Goal: Task Accomplishment & Management: Use online tool/utility

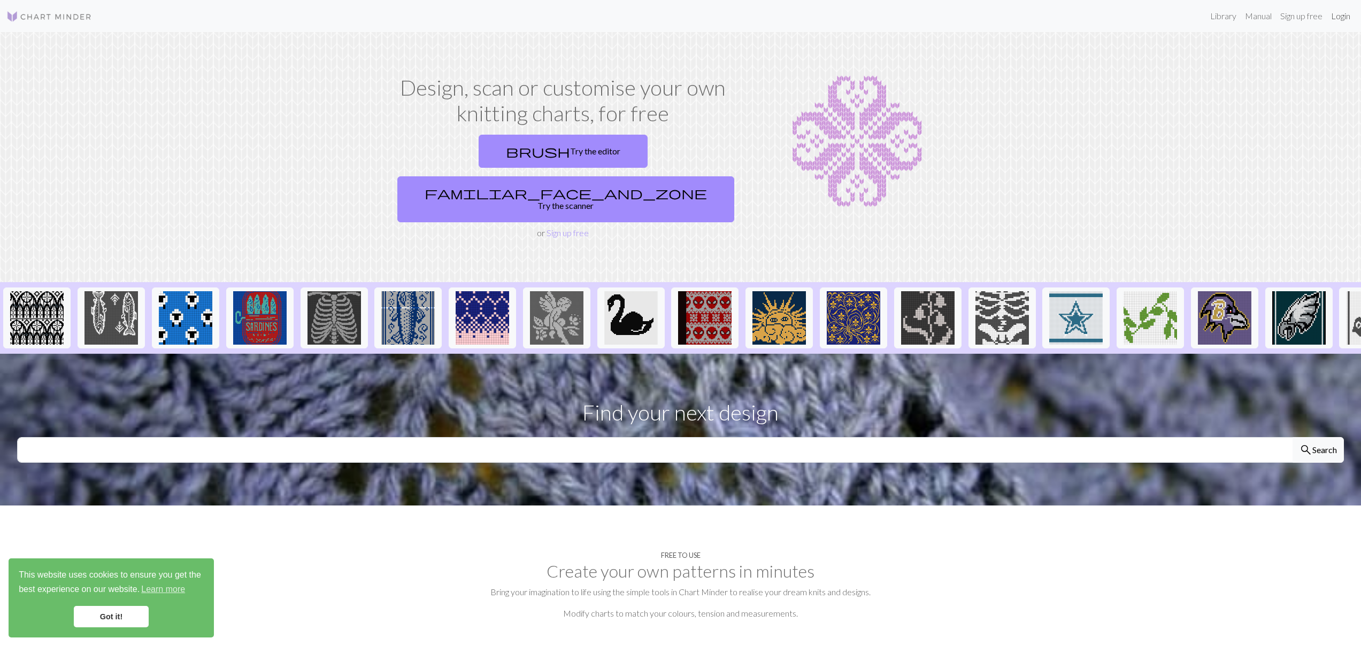
click at [1347, 19] on link "Login" at bounding box center [1341, 15] width 28 height 21
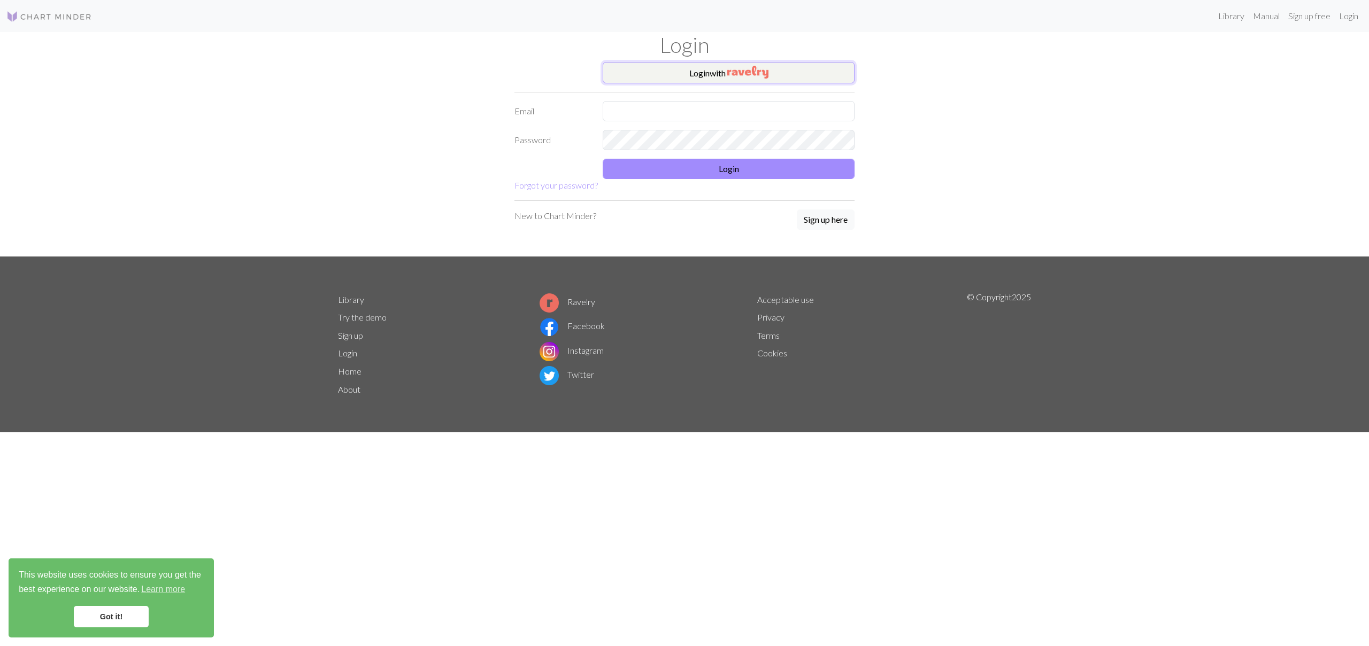
click at [754, 71] on img "button" at bounding box center [747, 72] width 41 height 13
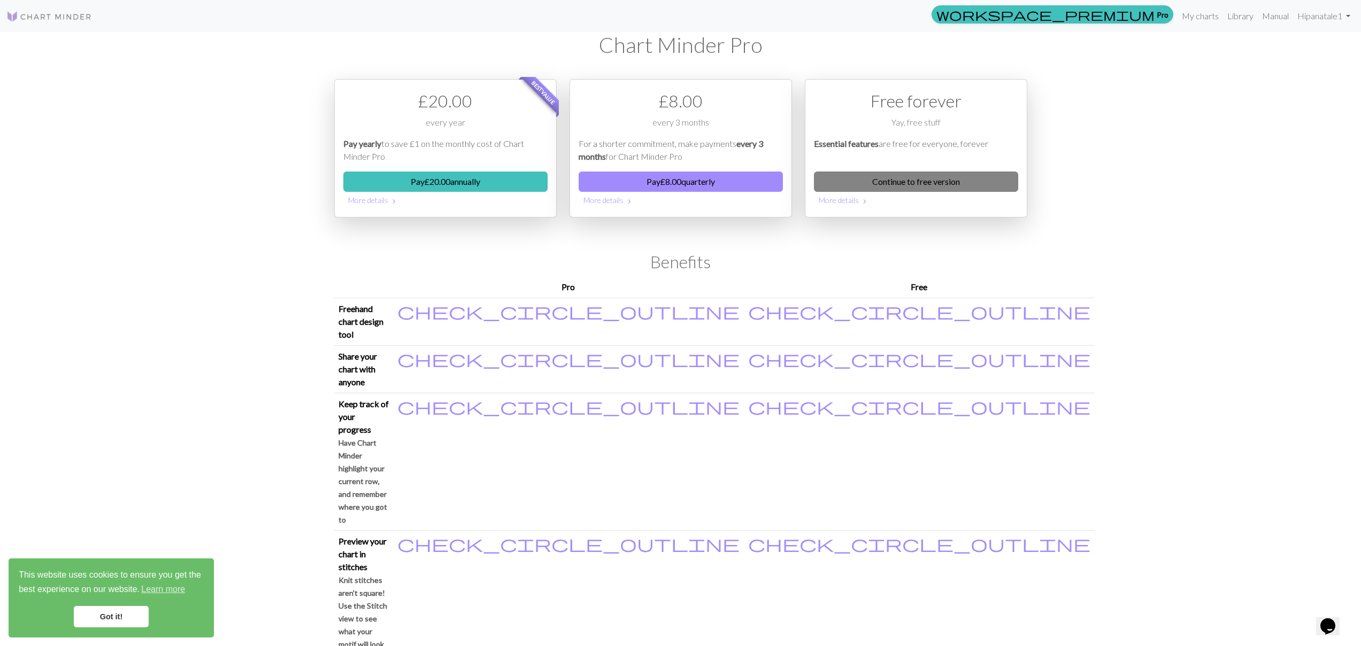
click at [868, 180] on link "Continue to free version" at bounding box center [916, 182] width 204 height 20
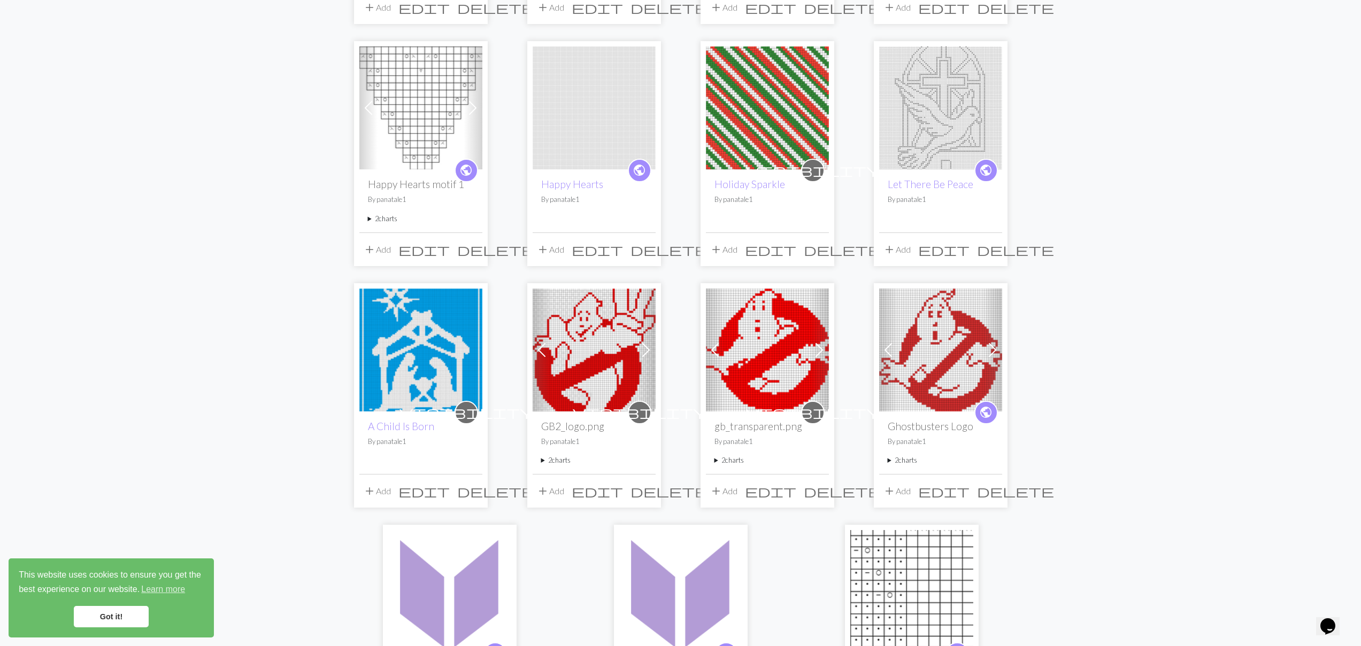
scroll to position [497, 0]
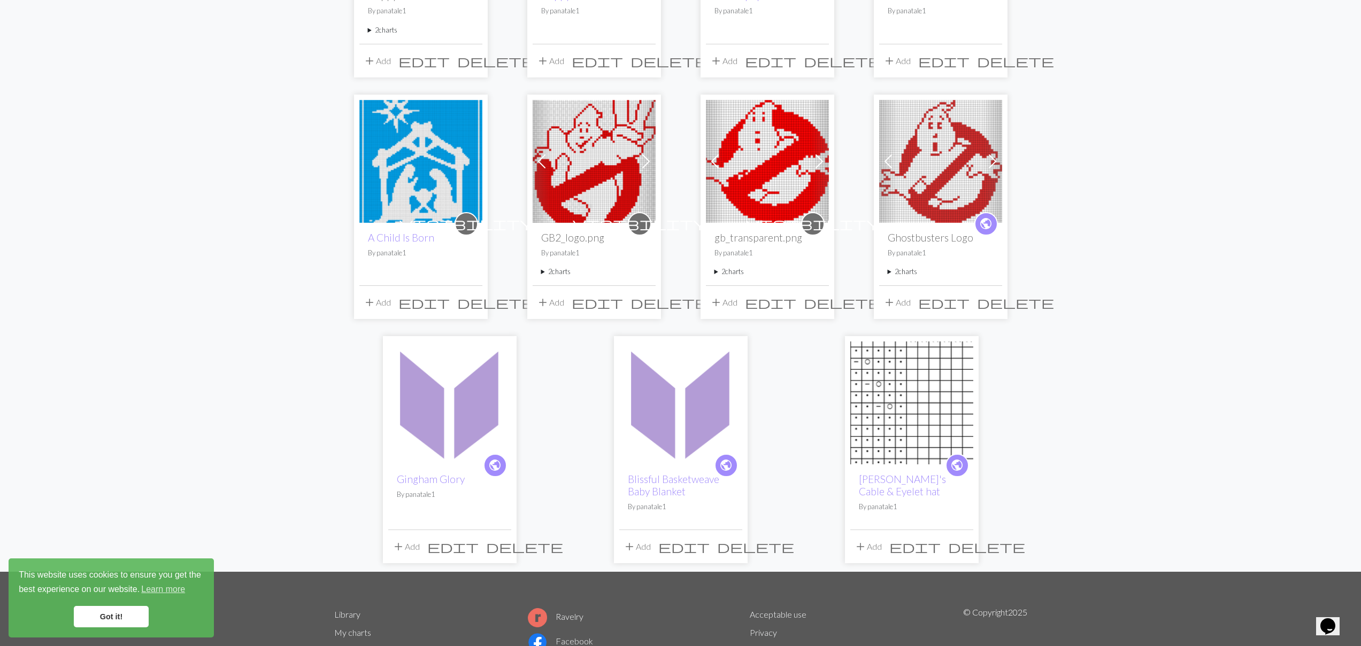
click at [758, 182] on img at bounding box center [767, 161] width 123 height 123
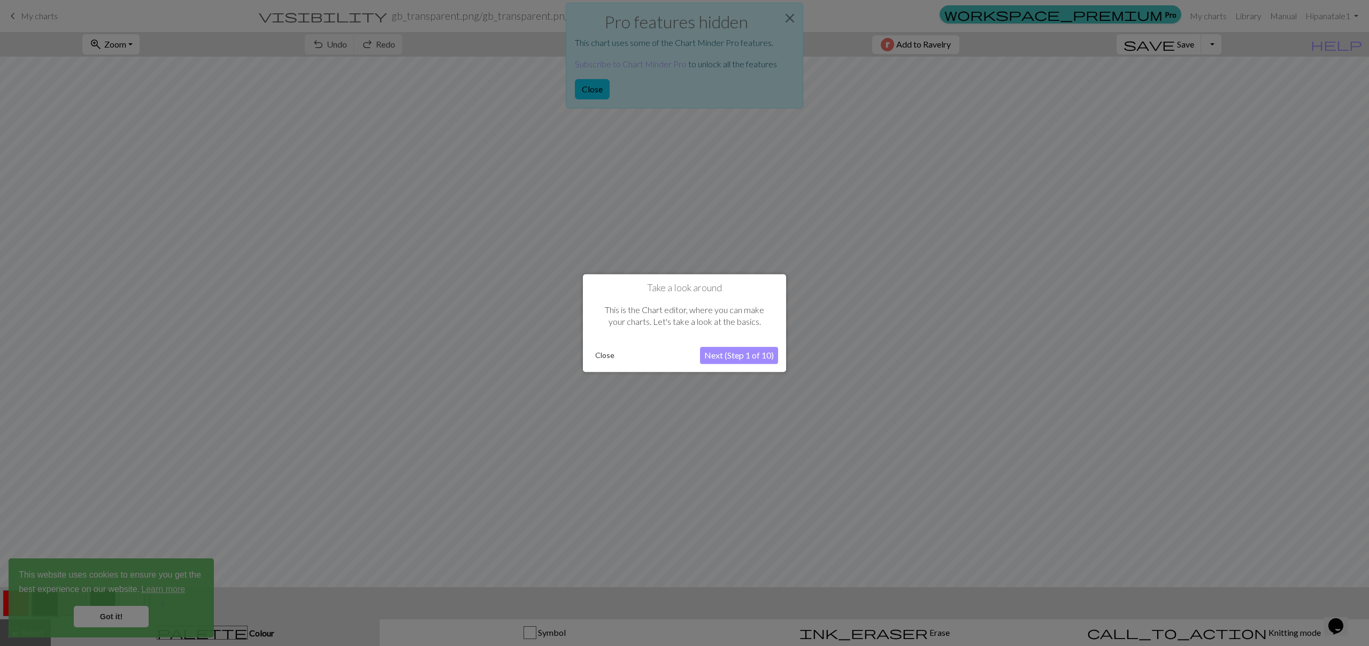
click at [605, 89] on div at bounding box center [684, 323] width 1369 height 646
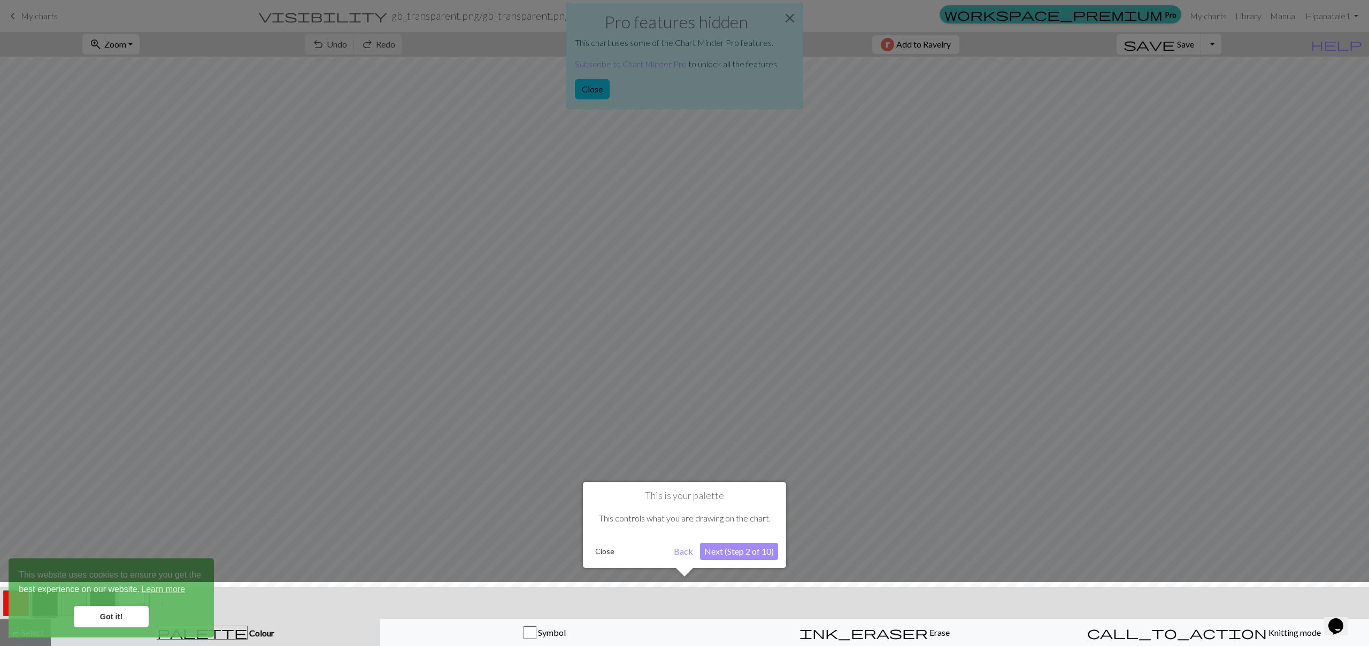
click at [606, 553] on button "Close" at bounding box center [605, 552] width 28 height 16
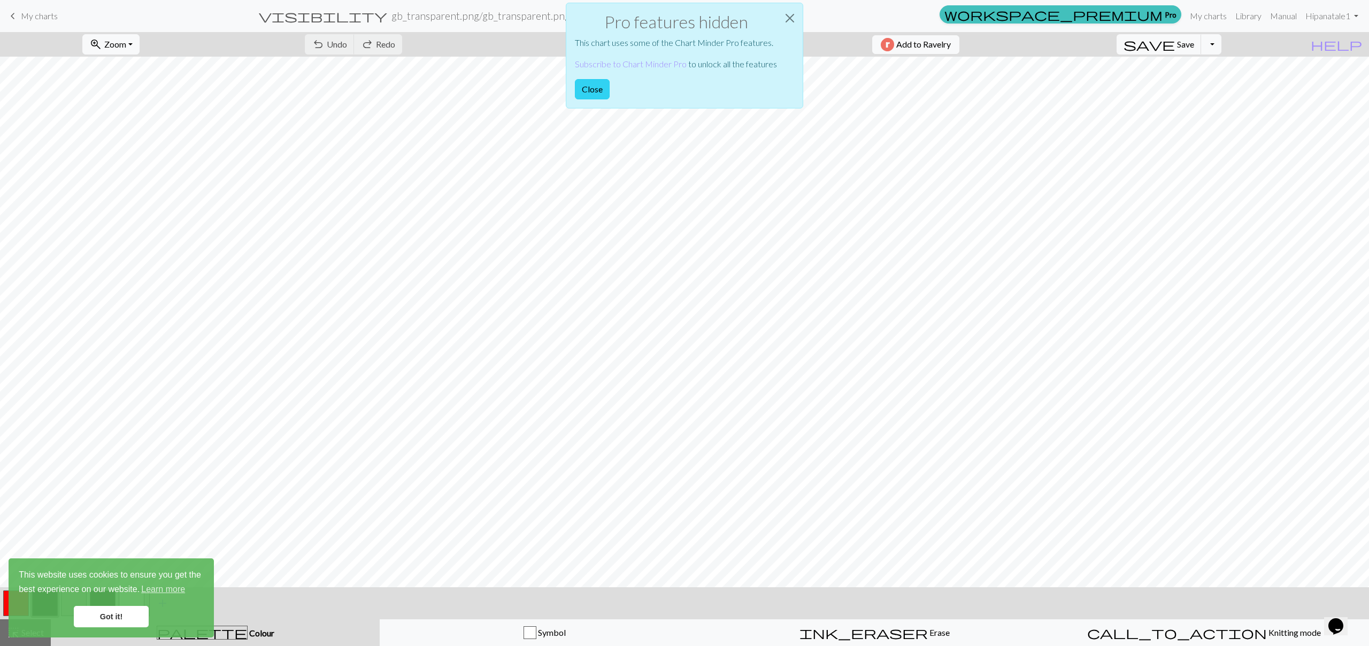
click at [600, 90] on button "Close" at bounding box center [592, 89] width 35 height 20
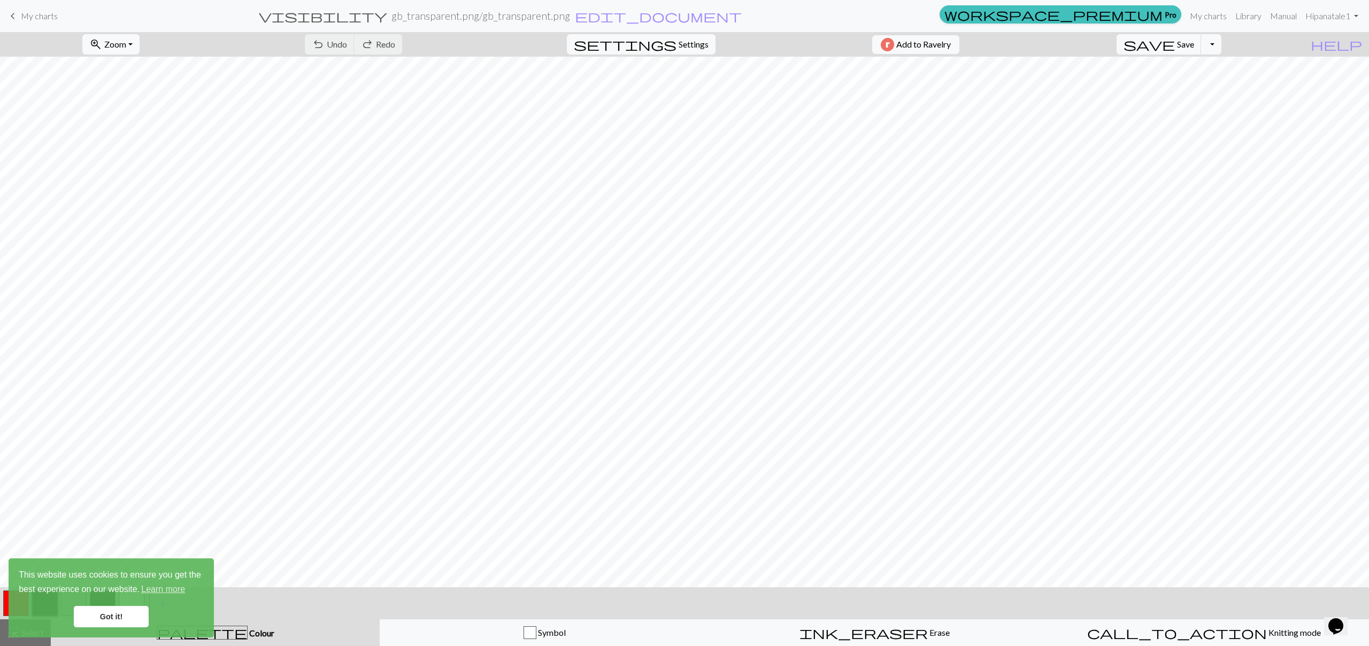
click at [122, 617] on link "Got it!" at bounding box center [111, 616] width 75 height 21
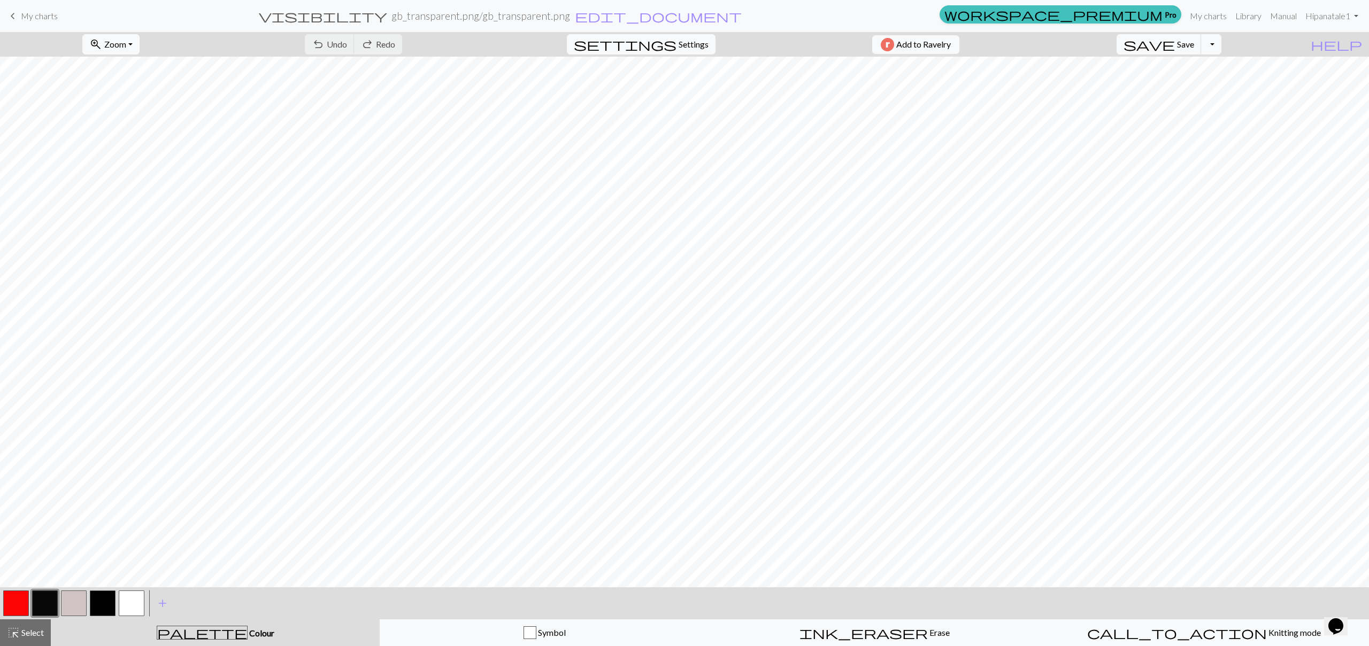
click at [49, 610] on button "button" at bounding box center [45, 604] width 26 height 26
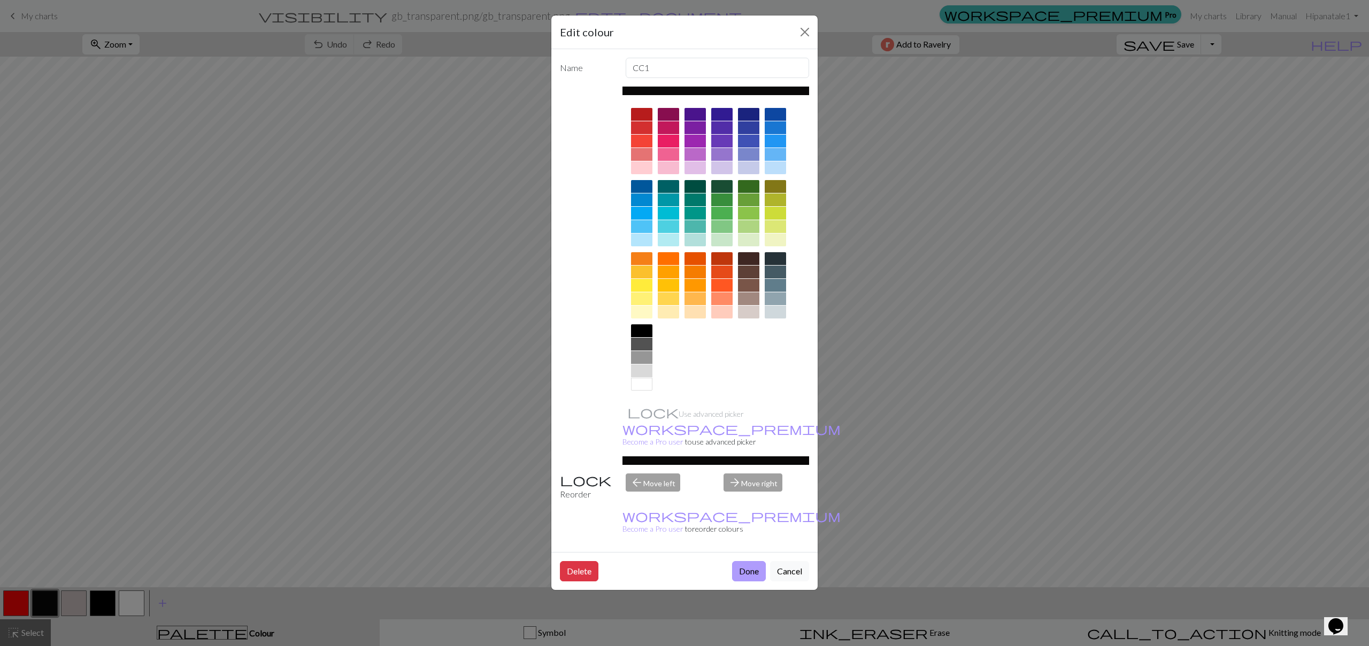
click at [743, 561] on button "Done" at bounding box center [749, 571] width 34 height 20
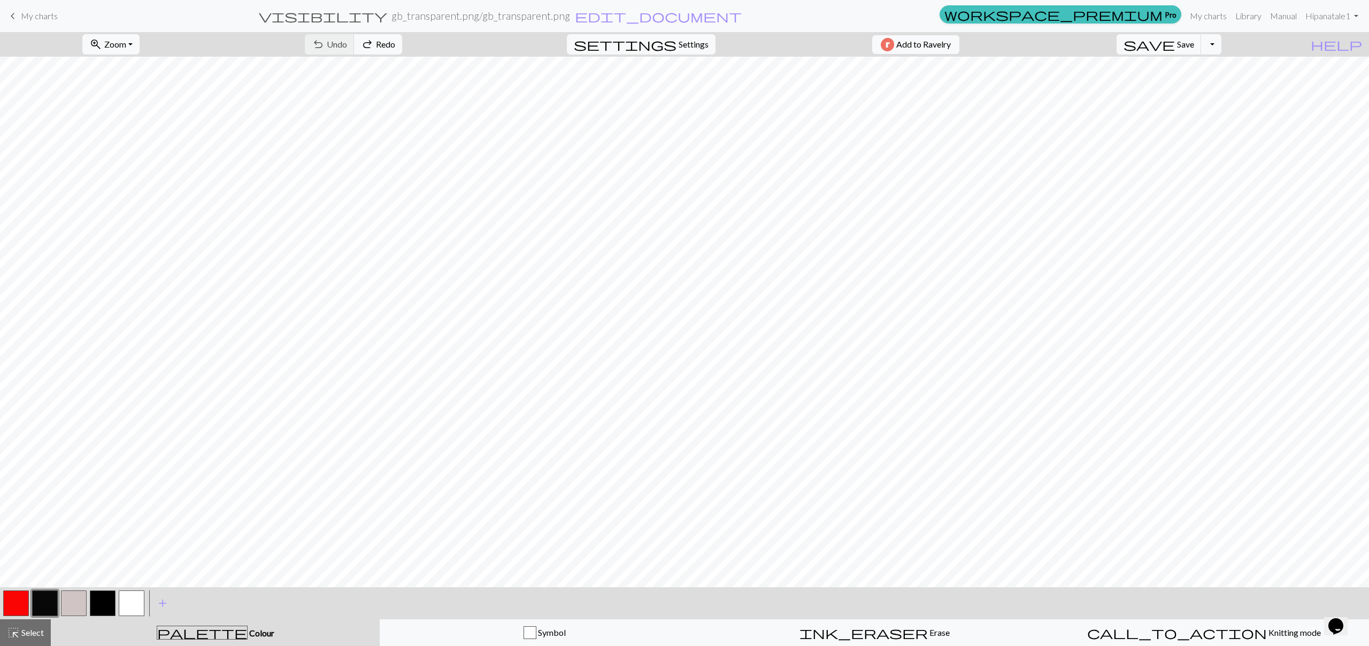
click at [11, 605] on button "button" at bounding box center [16, 604] width 26 height 26
click at [128, 604] on button "button" at bounding box center [132, 604] width 26 height 26
click at [360, 47] on div "undo Undo Undo redo Redo Redo" at bounding box center [353, 44] width 113 height 25
click at [25, 606] on button "button" at bounding box center [16, 604] width 26 height 26
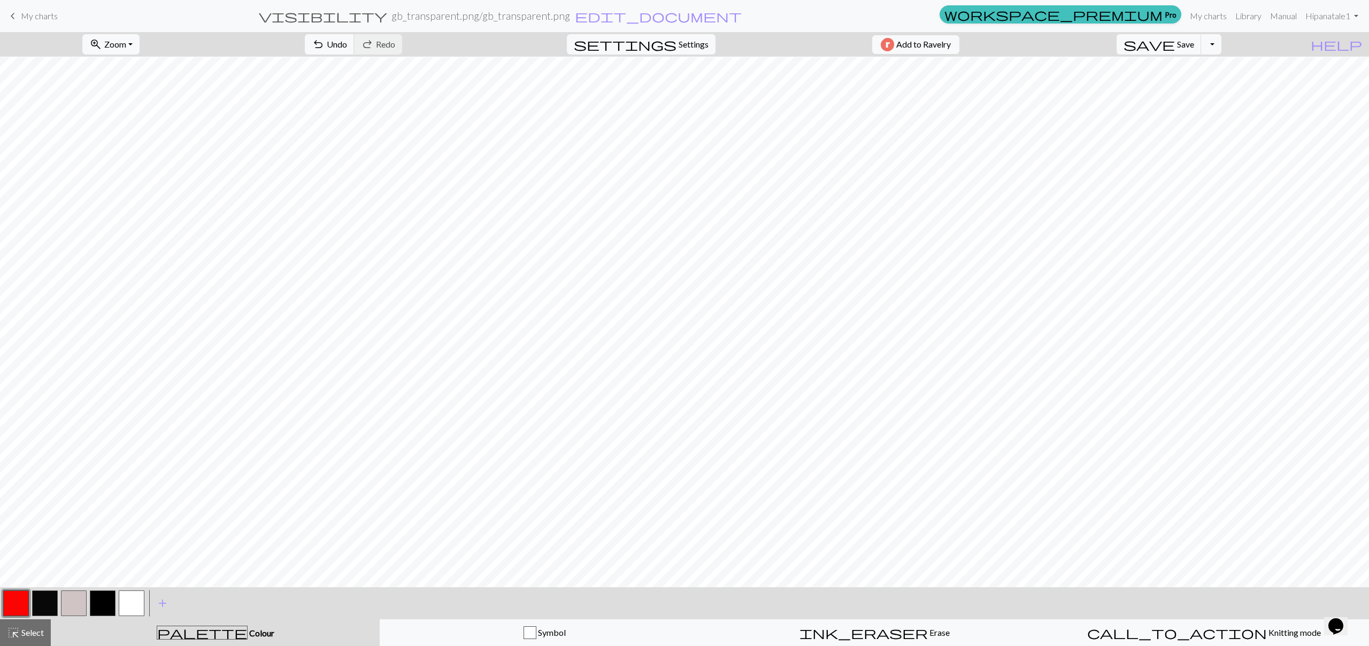
scroll to position [19, 0]
click at [45, 601] on button "button" at bounding box center [45, 604] width 26 height 26
click at [41, 615] on button "button" at bounding box center [45, 604] width 26 height 26
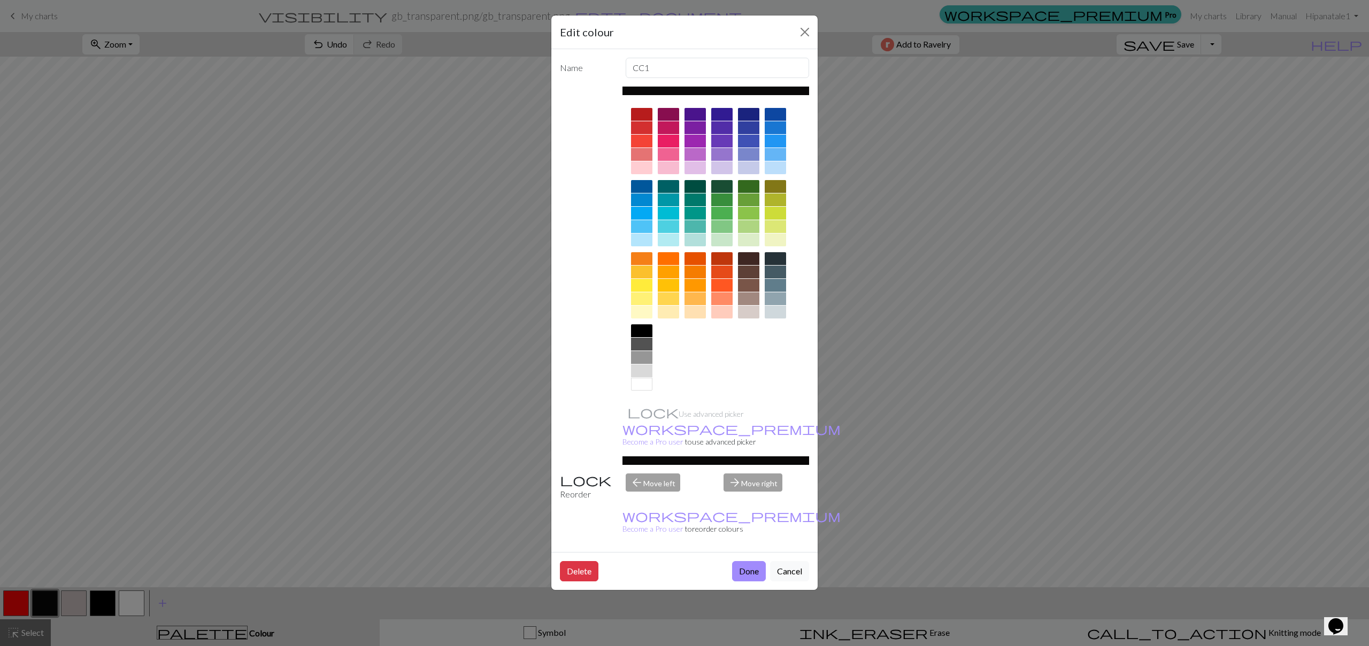
click at [203, 183] on div "Edit colour Name CC1 Use advanced picker workspace_premium Become a Pro user to…" at bounding box center [684, 323] width 1369 height 646
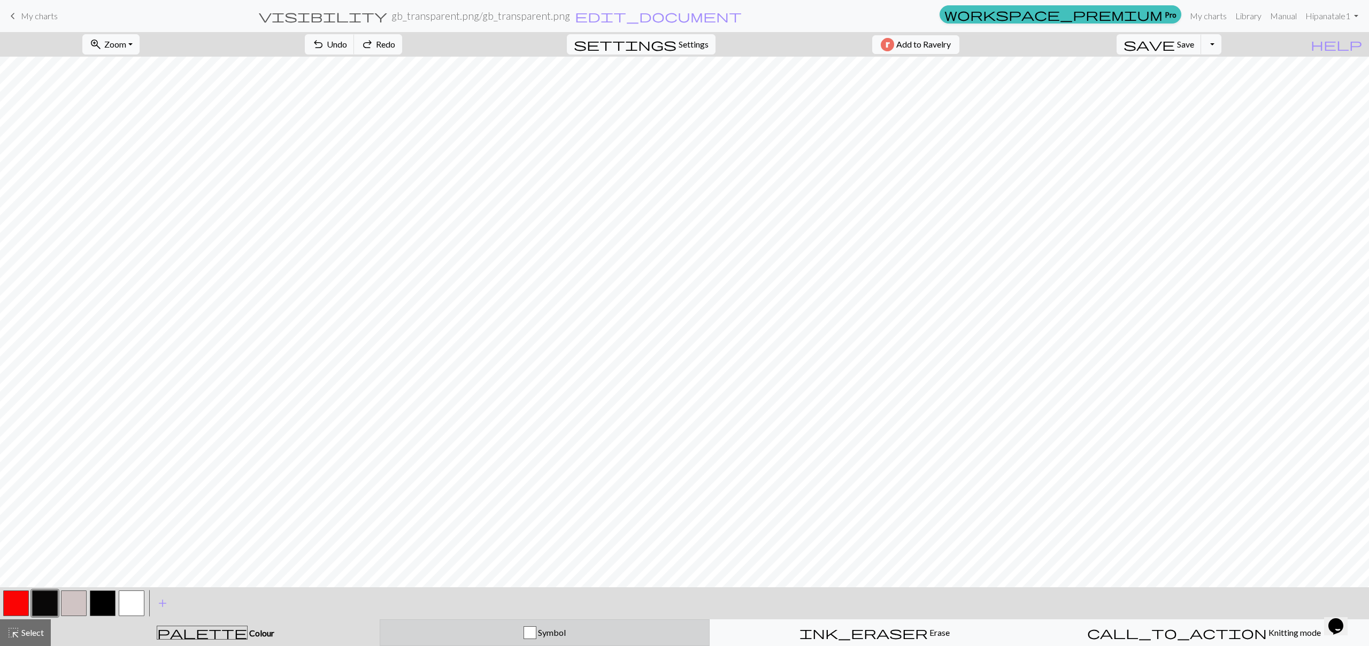
click at [457, 630] on div "Symbol" at bounding box center [545, 633] width 316 height 13
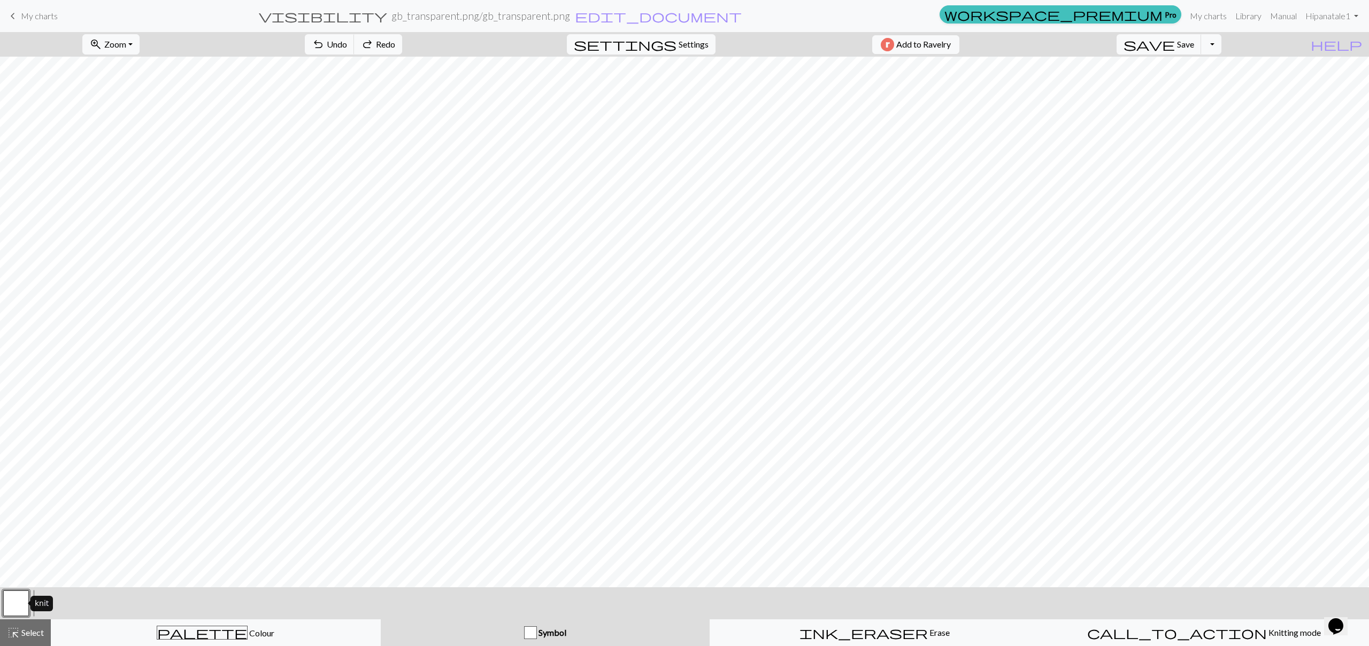
click at [15, 607] on button "button" at bounding box center [16, 604] width 26 height 26
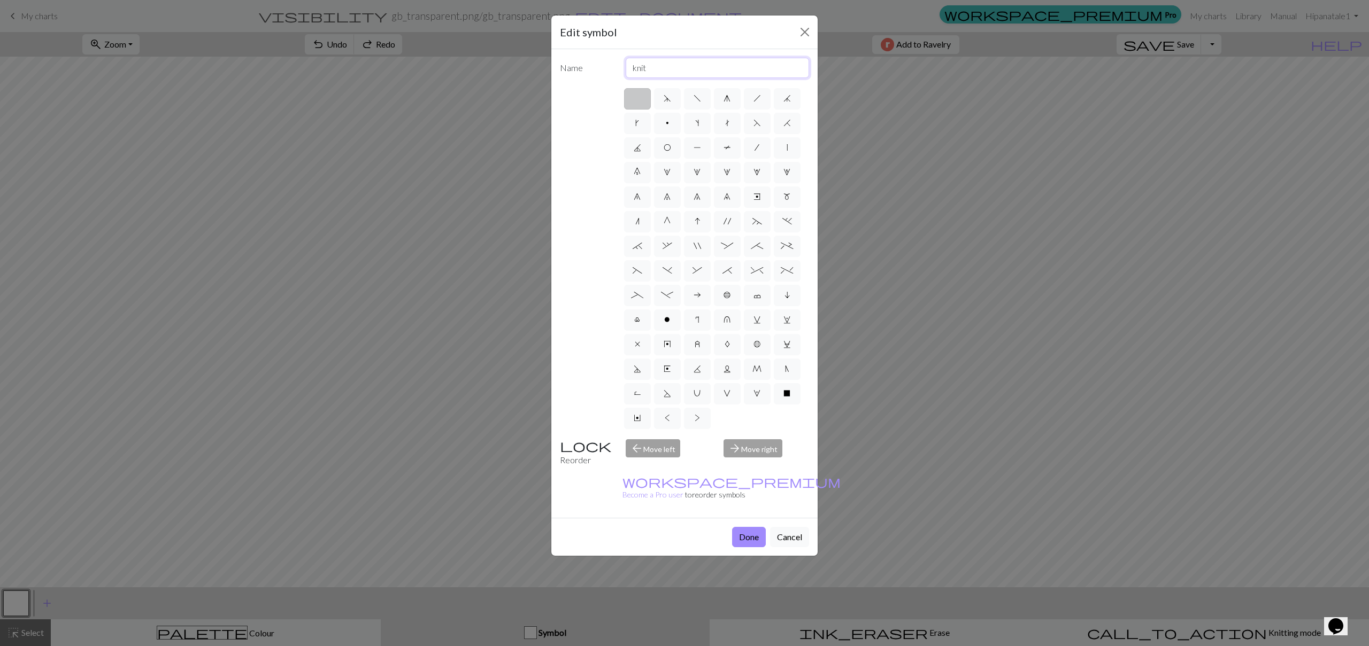
click at [683, 72] on input "knit" at bounding box center [718, 68] width 184 height 20
type input "knit white"
click at [746, 527] on button "Done" at bounding box center [749, 537] width 34 height 20
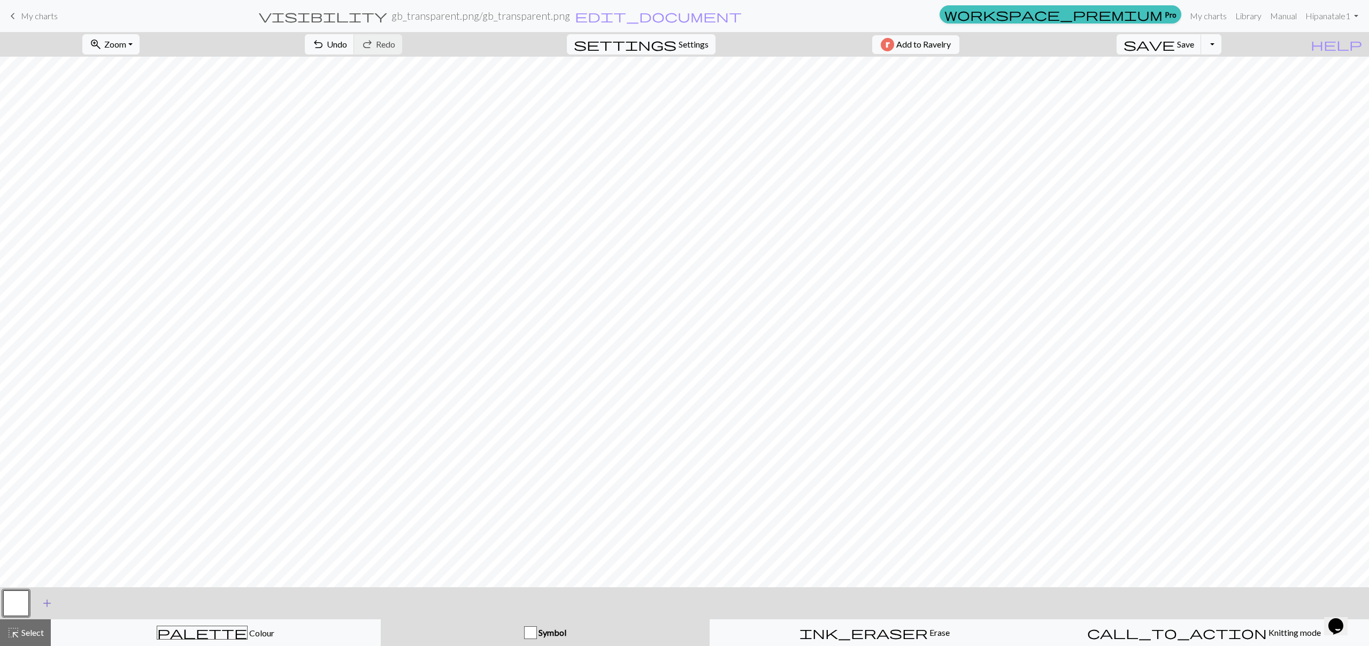
click at [47, 602] on span "add" at bounding box center [47, 603] width 13 height 15
click at [37, 604] on button "button" at bounding box center [45, 604] width 26 height 26
click at [58, 599] on div at bounding box center [44, 603] width 29 height 29
click at [55, 600] on button "button" at bounding box center [45, 604] width 26 height 26
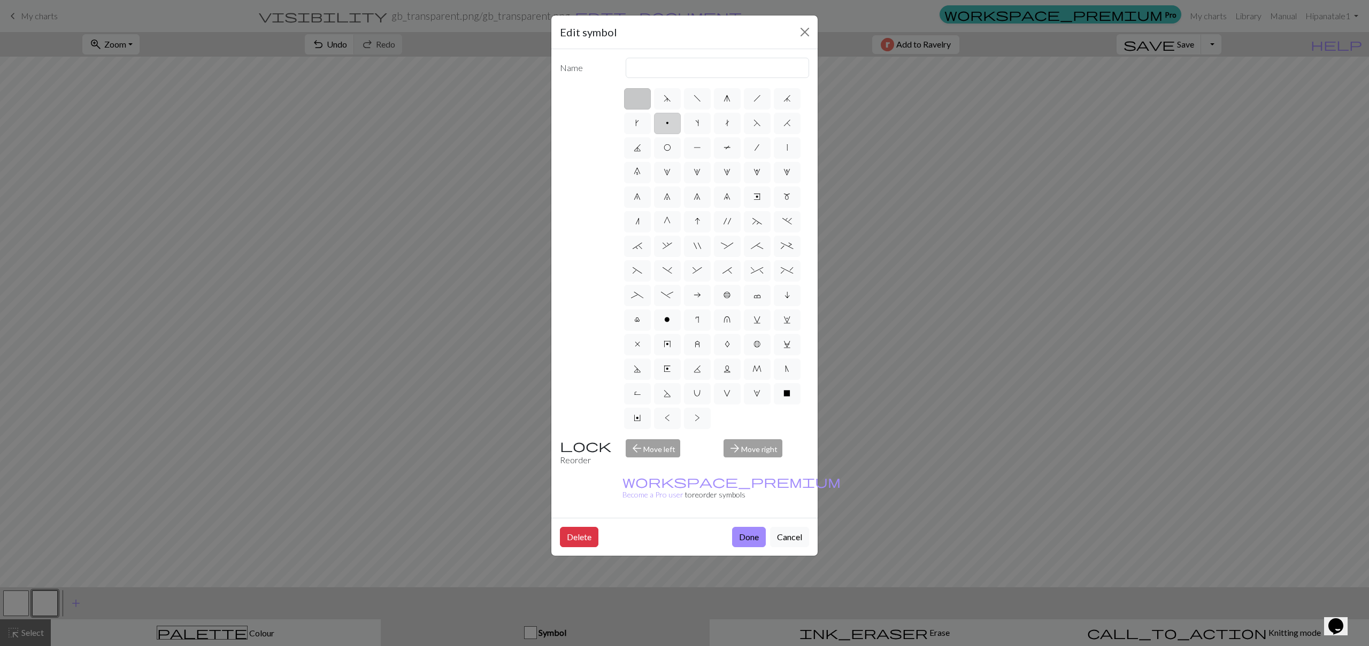
click at [664, 117] on label "p" at bounding box center [667, 123] width 27 height 21
click at [666, 117] on input "p" at bounding box center [669, 120] width 7 height 7
radio input "true"
click at [679, 61] on input "purl" at bounding box center [718, 68] width 184 height 20
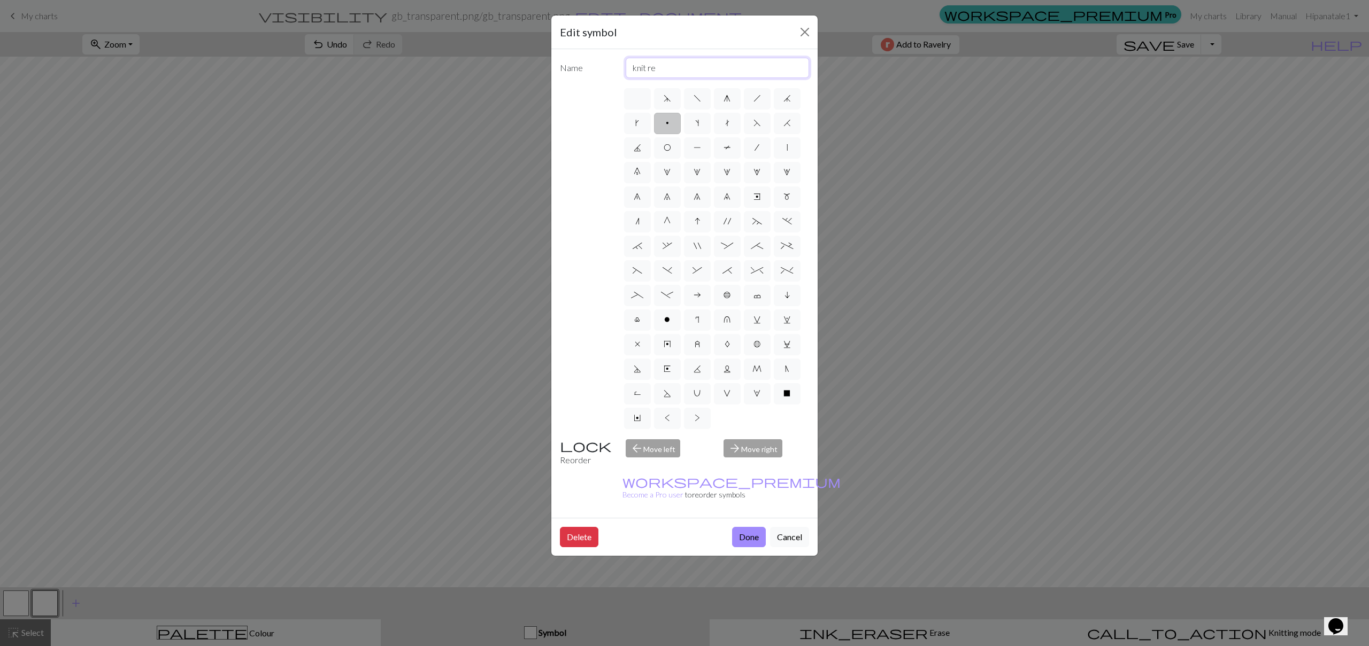
type input "knit red"
click at [748, 527] on button "Done" at bounding box center [749, 537] width 34 height 20
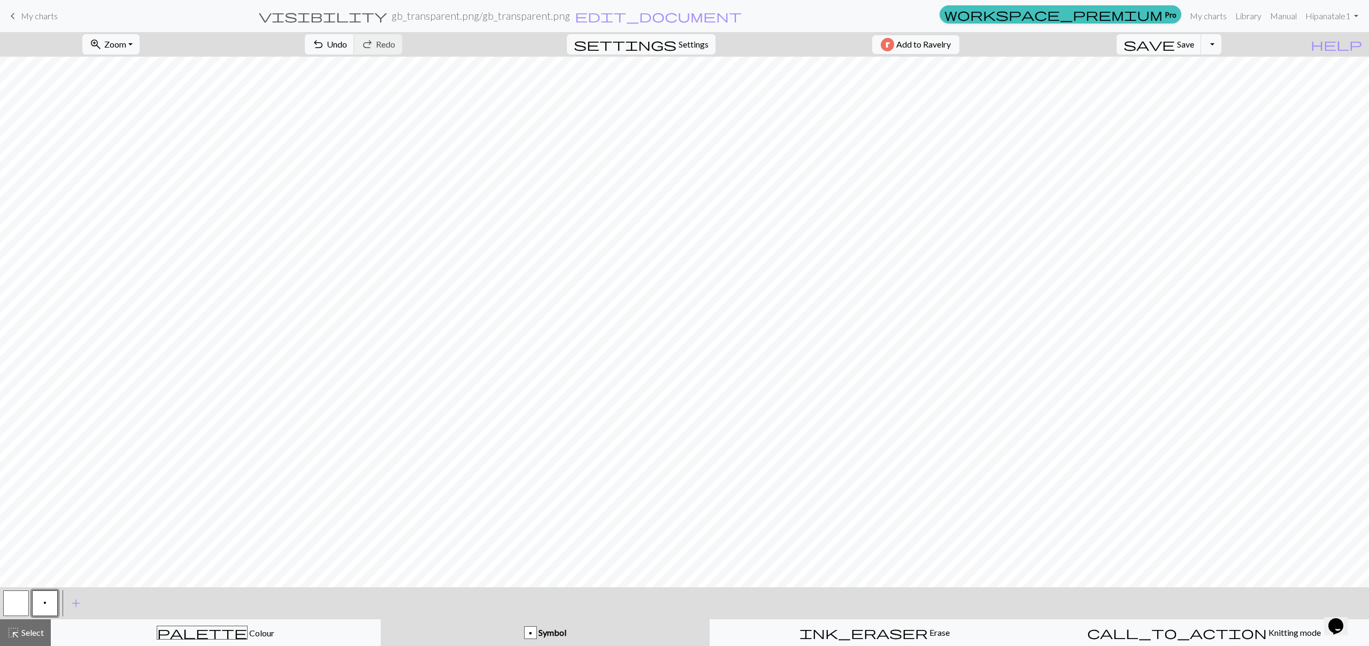
click at [25, 602] on button "button" at bounding box center [16, 604] width 26 height 26
click at [18, 603] on button "button" at bounding box center [16, 604] width 26 height 26
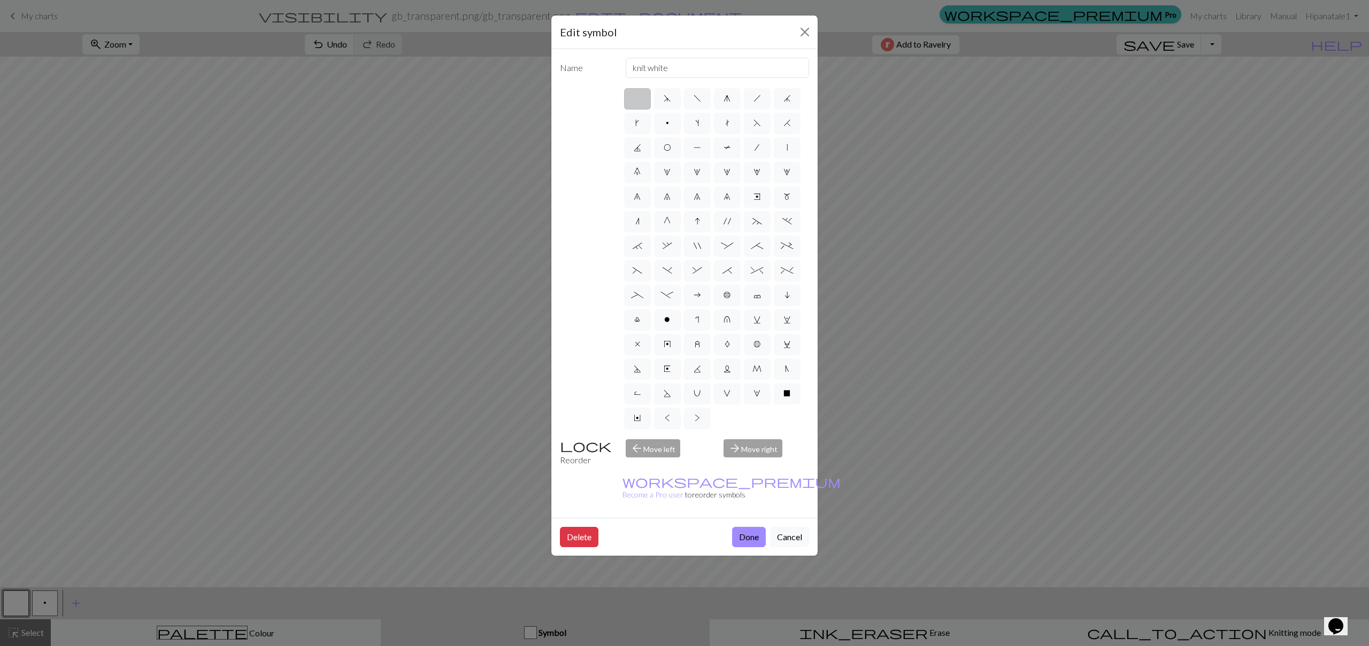
click at [48, 604] on div "Edit symbol Name knit white d f g h j k p s t F H J O P T / | 0 1 2 3 4 5 6 7 8…" at bounding box center [684, 323] width 1369 height 646
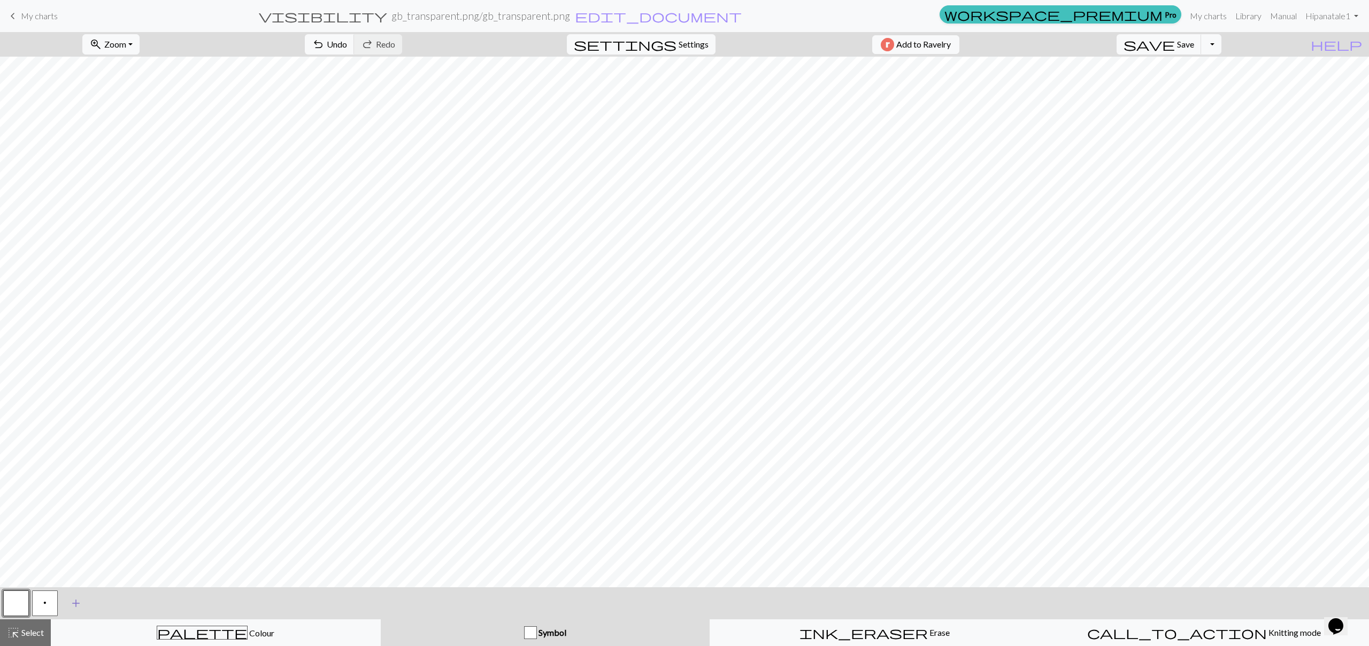
click at [80, 606] on span "add" at bounding box center [76, 603] width 13 height 15
click at [80, 606] on button "button" at bounding box center [74, 604] width 26 height 26
click at [65, 605] on button "button" at bounding box center [74, 604] width 26 height 26
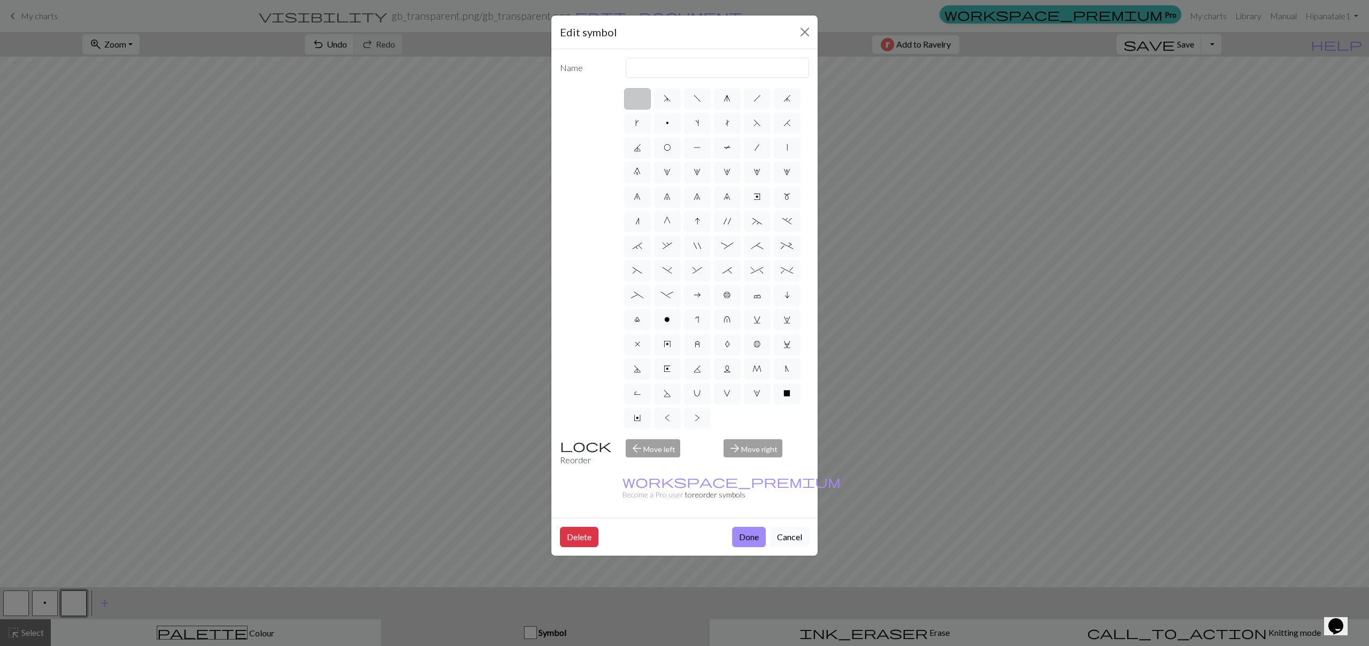
click at [786, 527] on button "Cancel" at bounding box center [789, 537] width 39 height 20
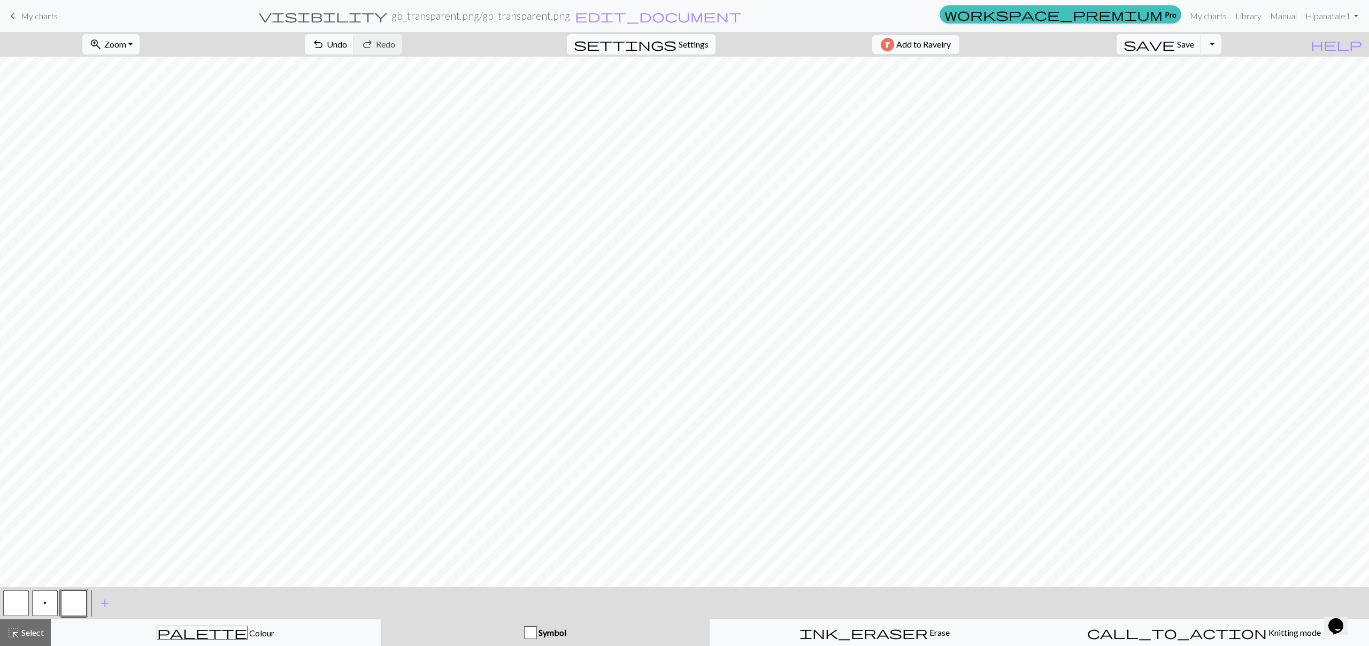
click at [679, 43] on span "Settings" at bounding box center [694, 44] width 30 height 13
select select "aran"
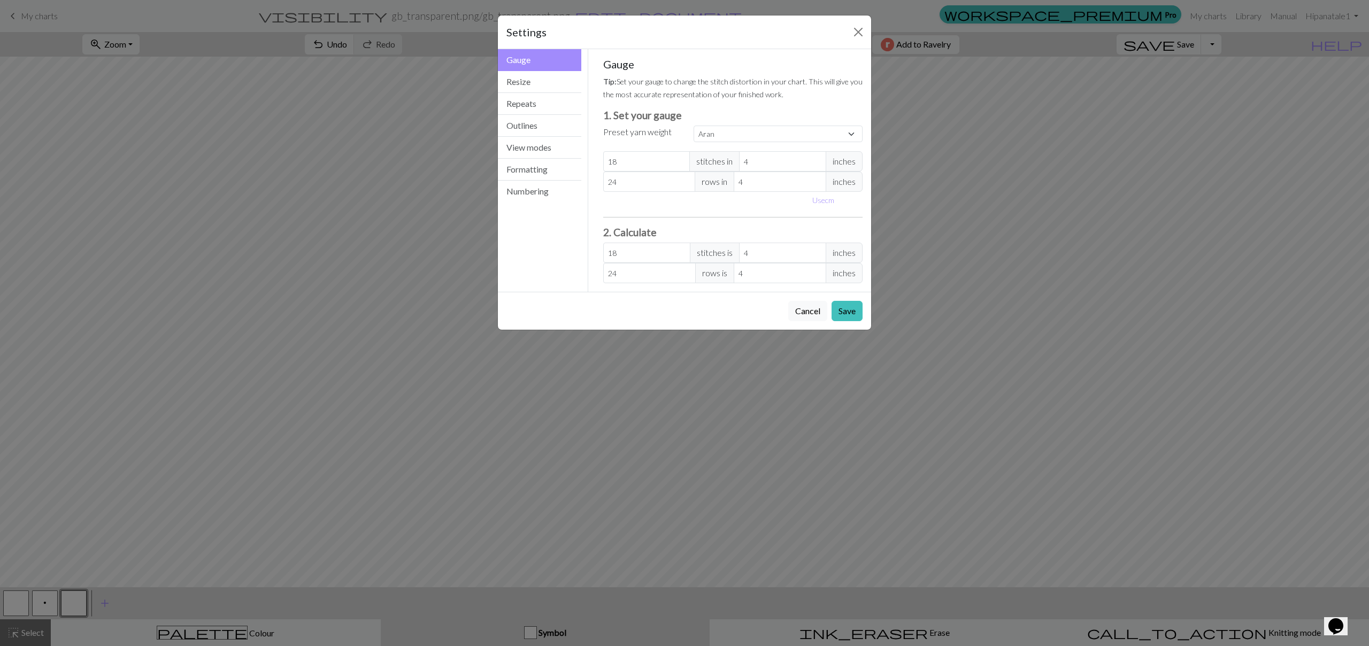
click at [1190, 149] on div "Settings Gauge Gauge Resize Repeats Outlines View modes Formatting Numbering Ga…" at bounding box center [684, 323] width 1369 height 646
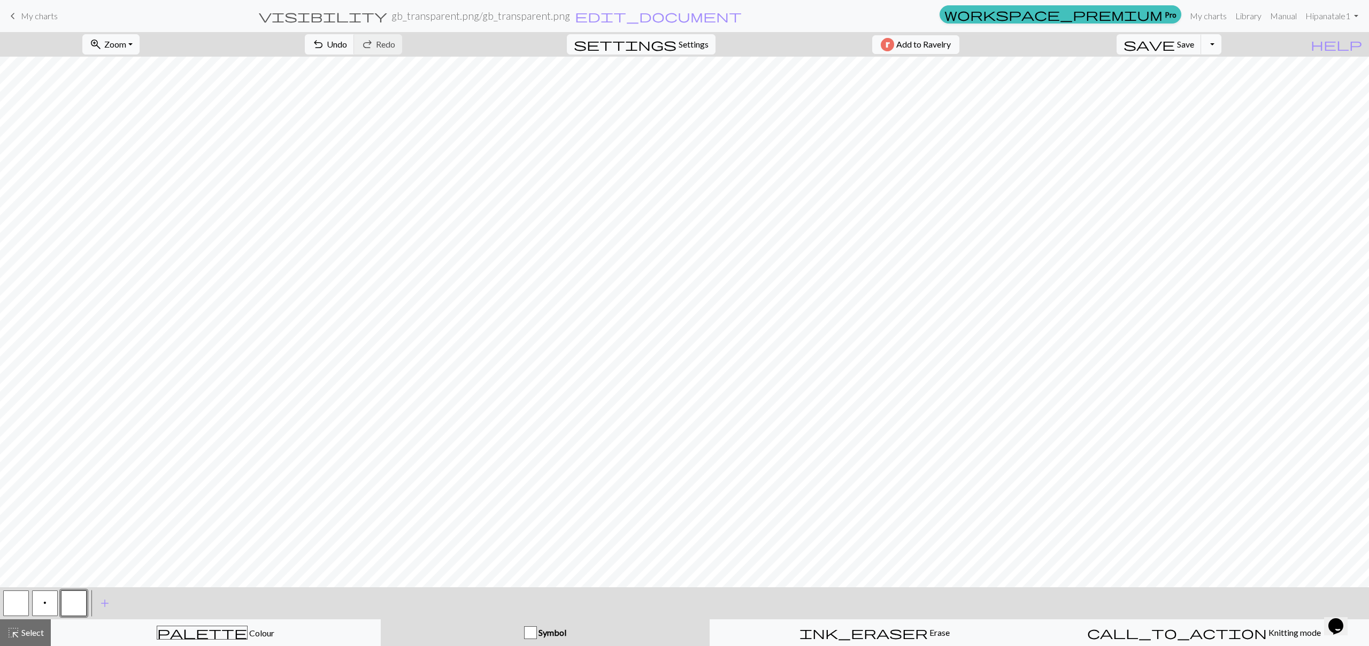
click at [1221, 51] on button "Toggle Dropdown" at bounding box center [1211, 44] width 20 height 20
click at [1219, 66] on button "file_copy Save a copy" at bounding box center [1132, 67] width 176 height 17
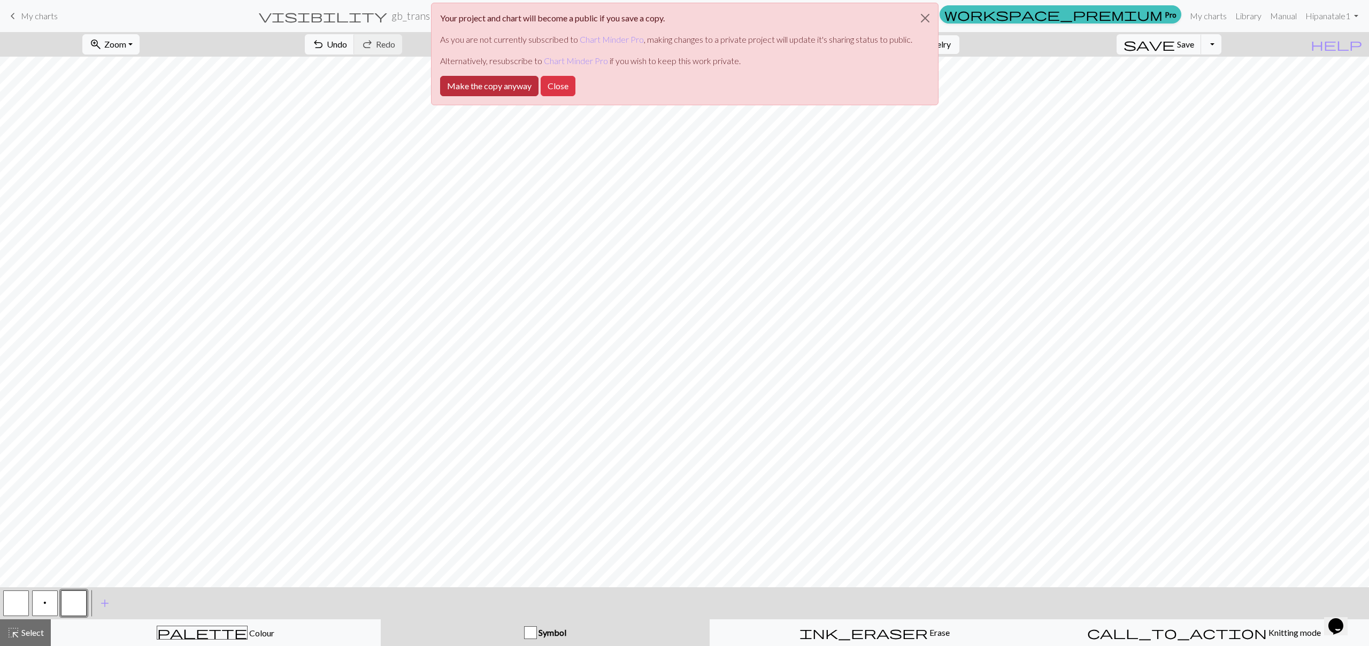
click at [526, 89] on button "Make the copy anyway" at bounding box center [489, 86] width 98 height 20
click at [926, 14] on button "Close" at bounding box center [925, 18] width 26 height 30
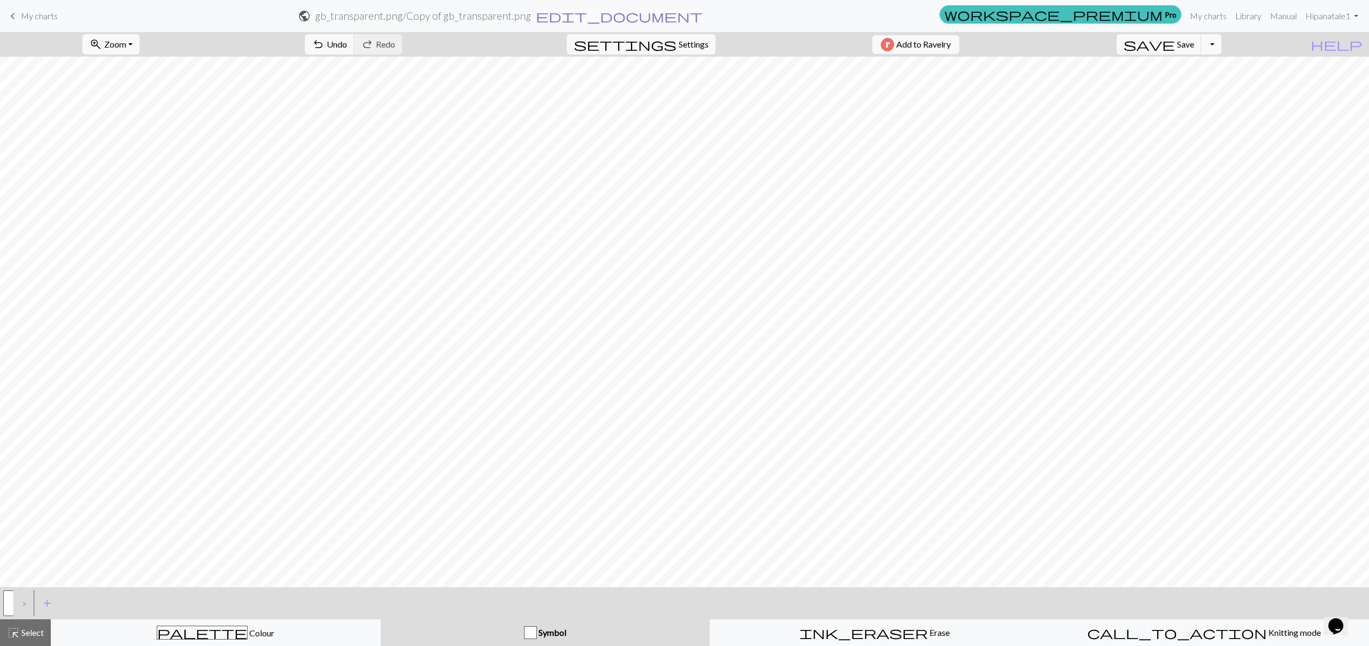
click at [703, 16] on span "edit_document" at bounding box center [619, 16] width 167 height 15
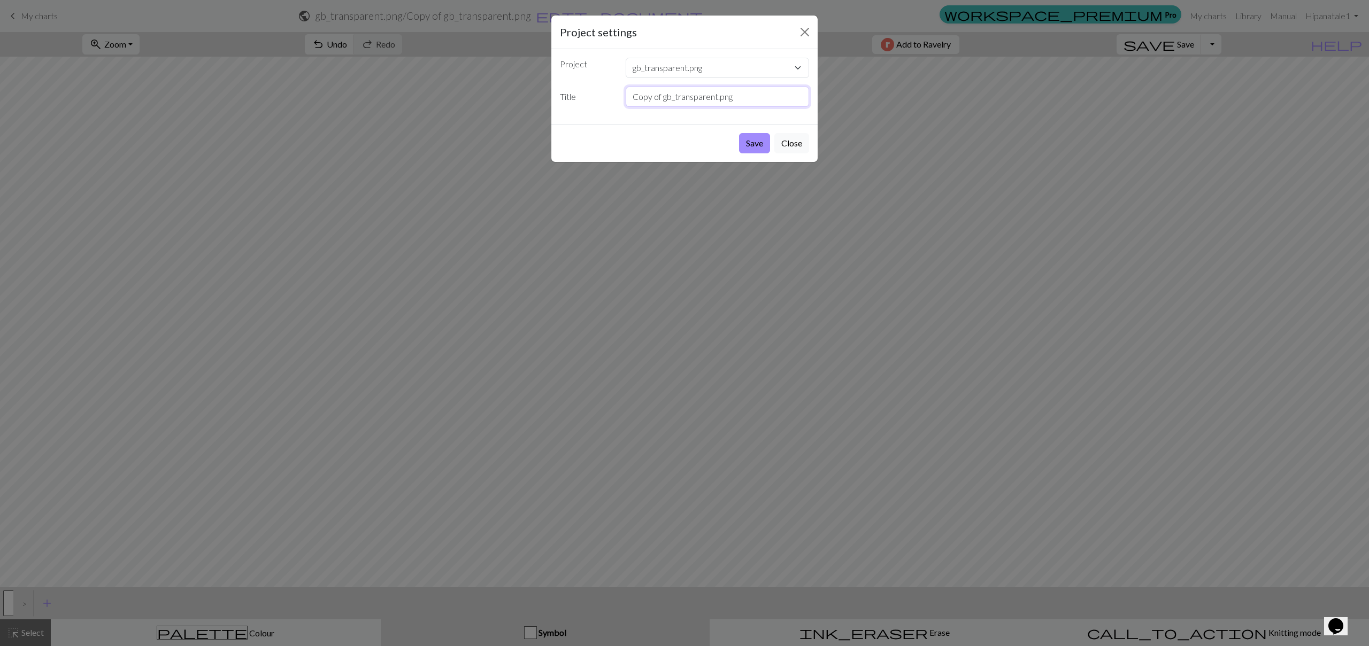
click at [740, 94] on input "Copy of gb_transparent.png" at bounding box center [718, 97] width 184 height 20
type input "G"
type input "Mooglie b&w"
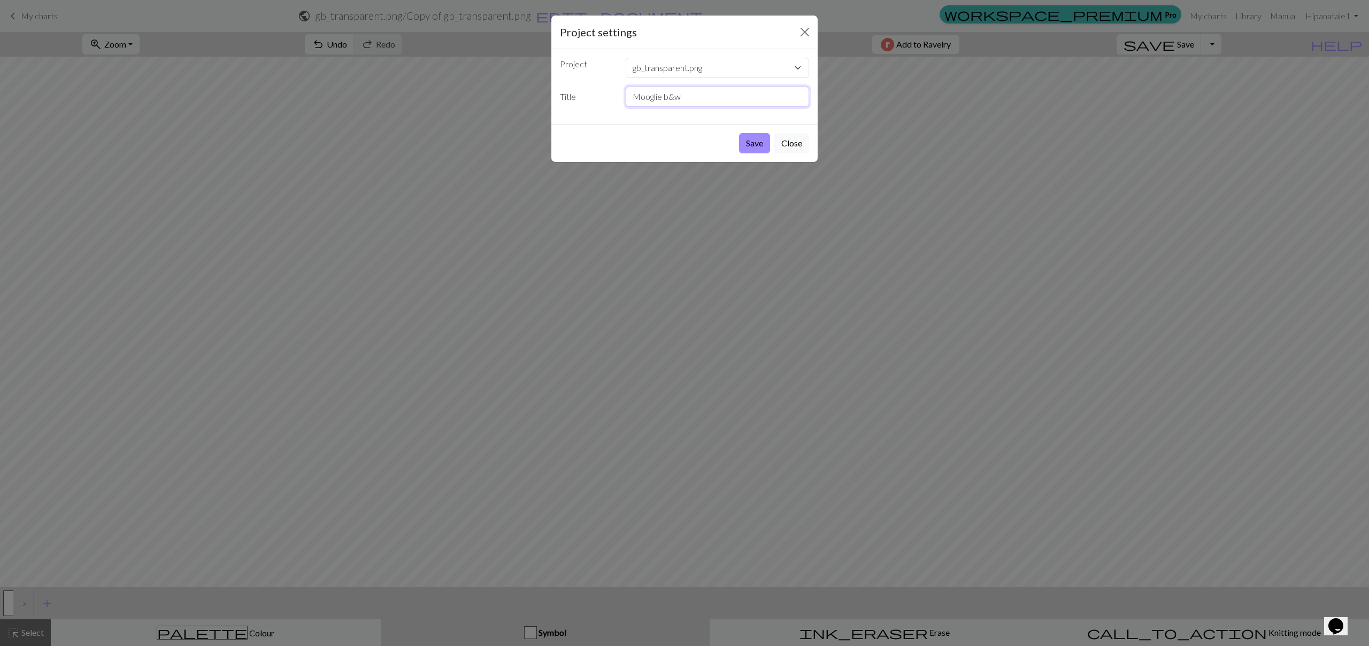
click at [739, 133] on button "Save" at bounding box center [754, 143] width 31 height 20
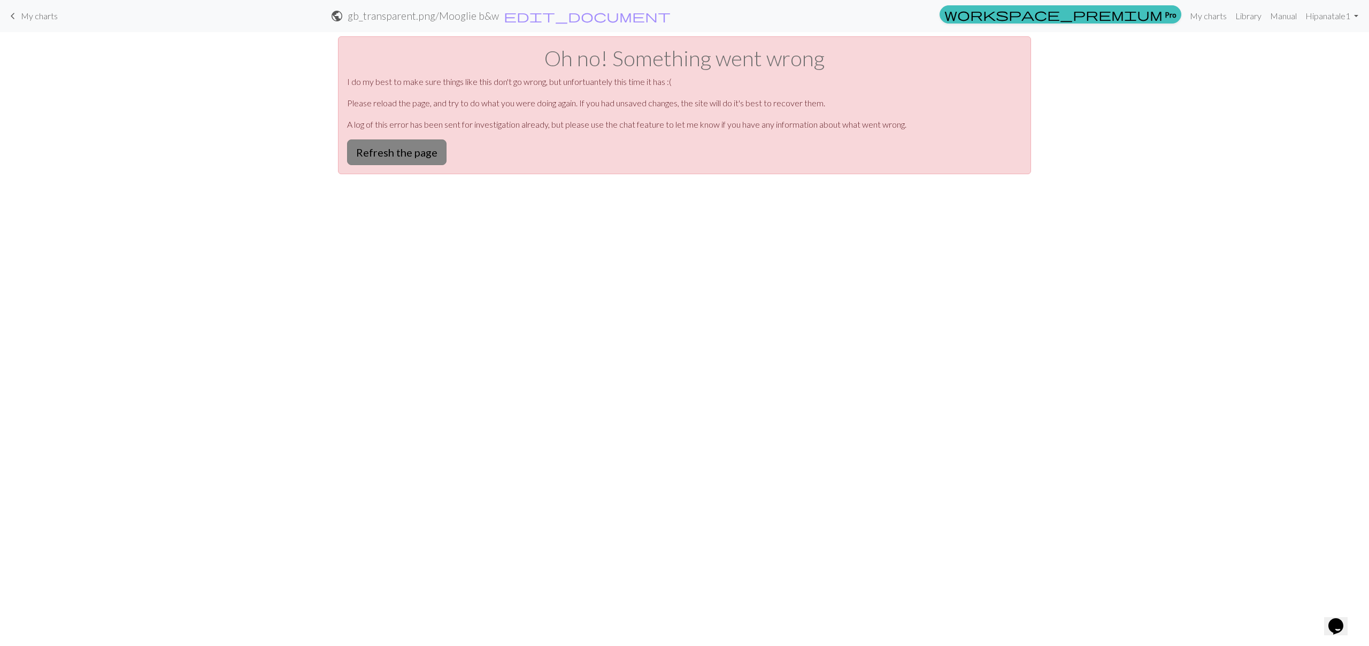
click at [413, 155] on button "Refresh the page" at bounding box center [396, 153] width 99 height 26
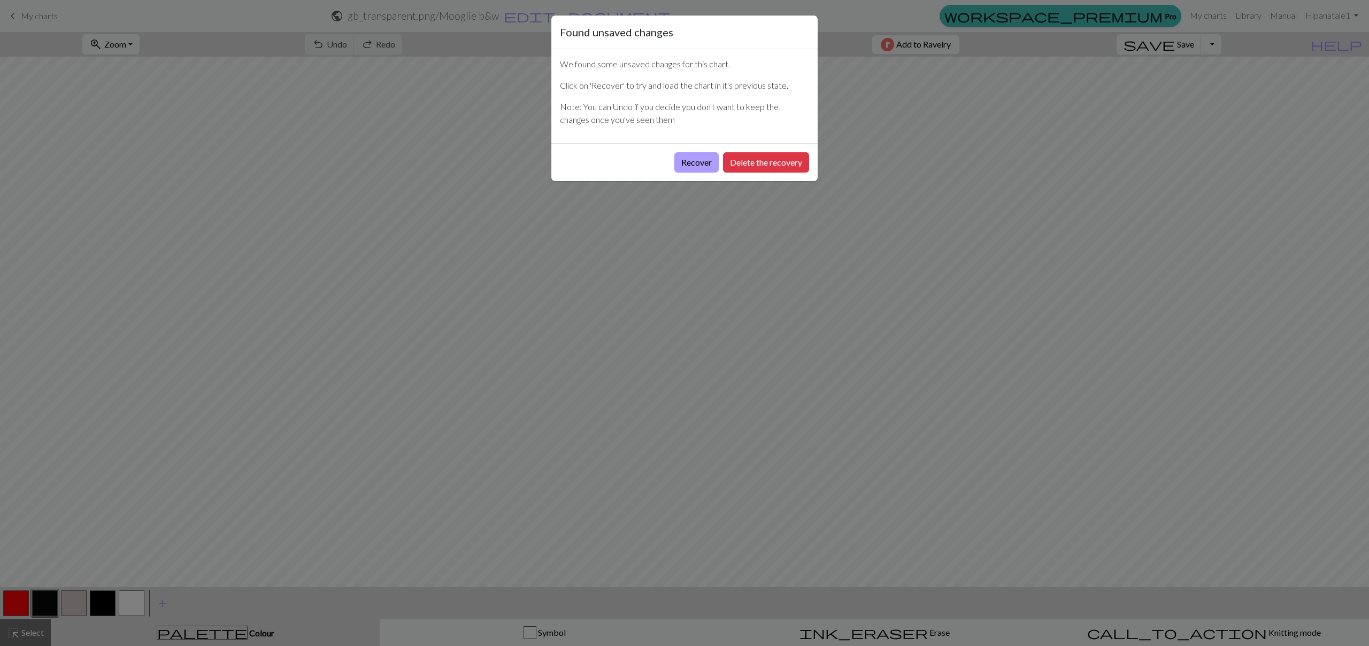
click at [706, 163] on button "Recover" at bounding box center [696, 162] width 44 height 20
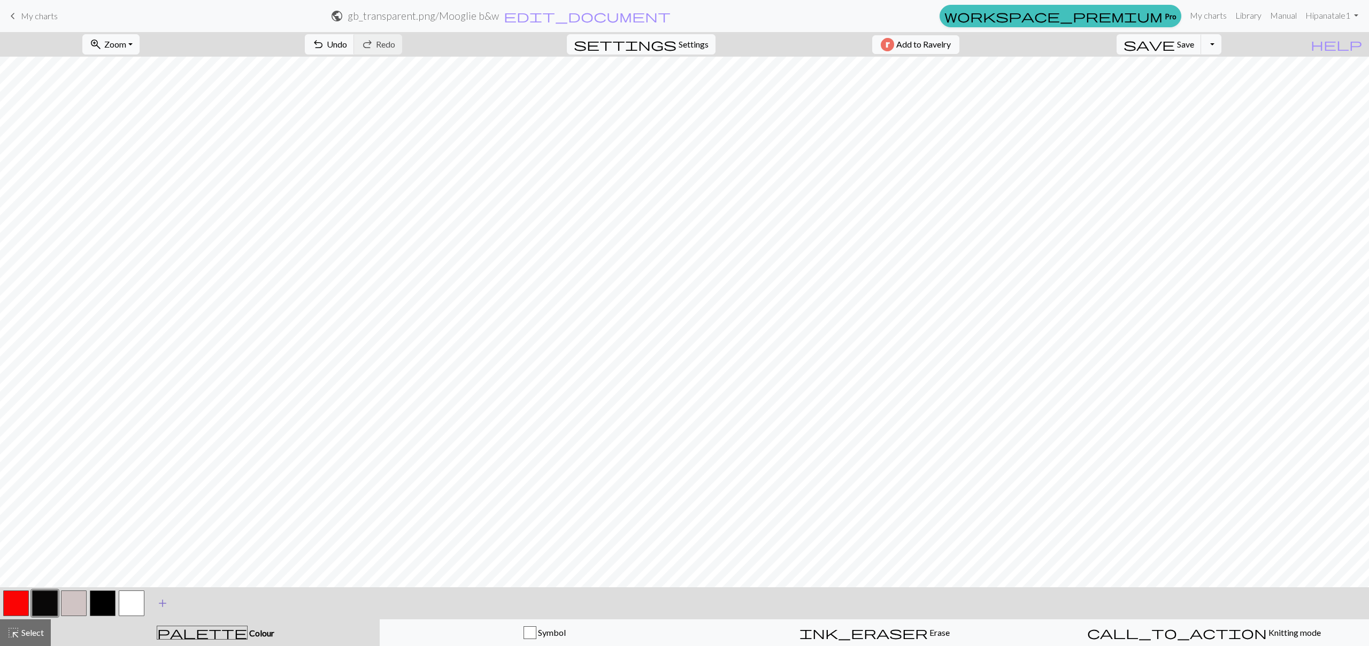
click at [163, 599] on span "add" at bounding box center [162, 603] width 13 height 15
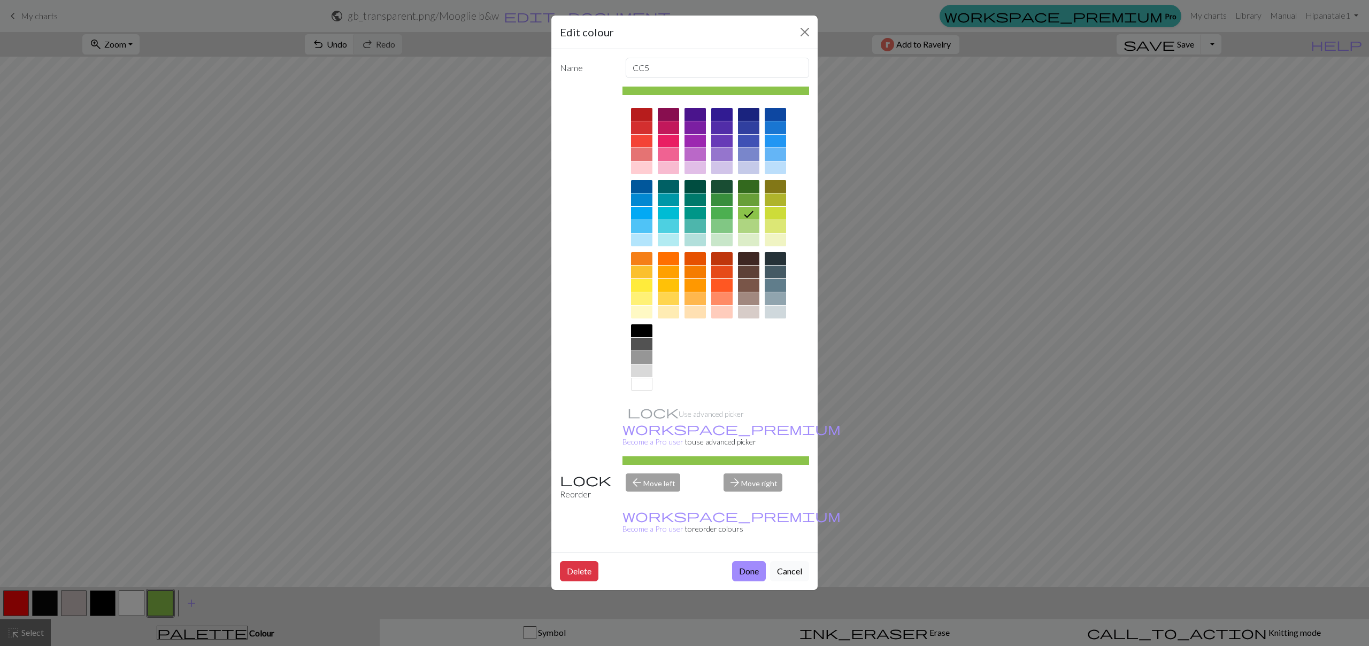
click at [790, 561] on button "Cancel" at bounding box center [789, 571] width 39 height 20
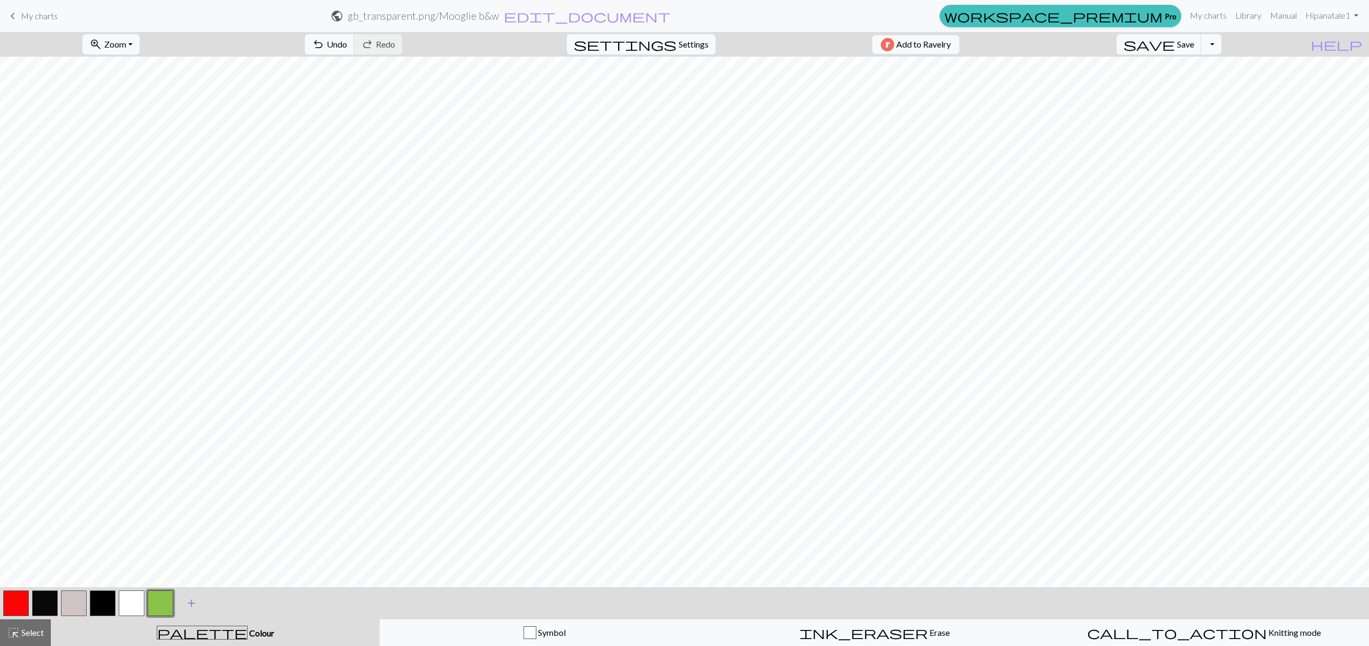
click at [193, 601] on span "add" at bounding box center [191, 603] width 13 height 15
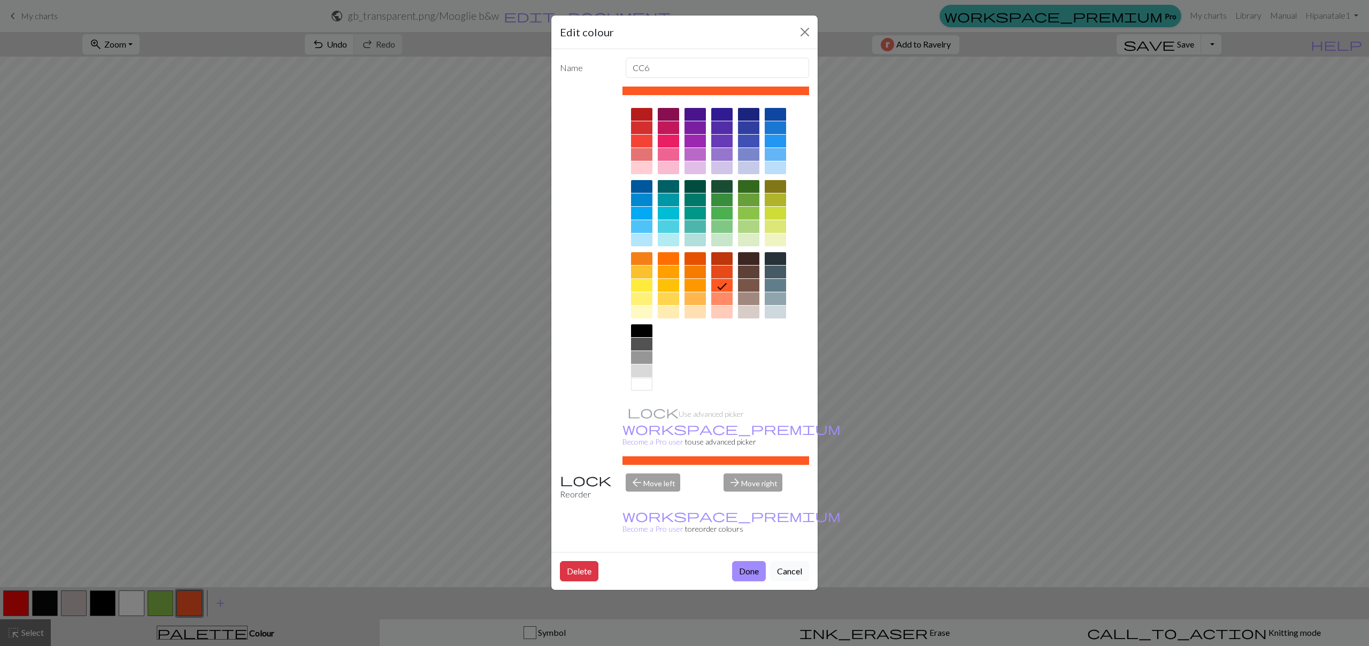
click at [791, 561] on button "Cancel" at bounding box center [789, 571] width 39 height 20
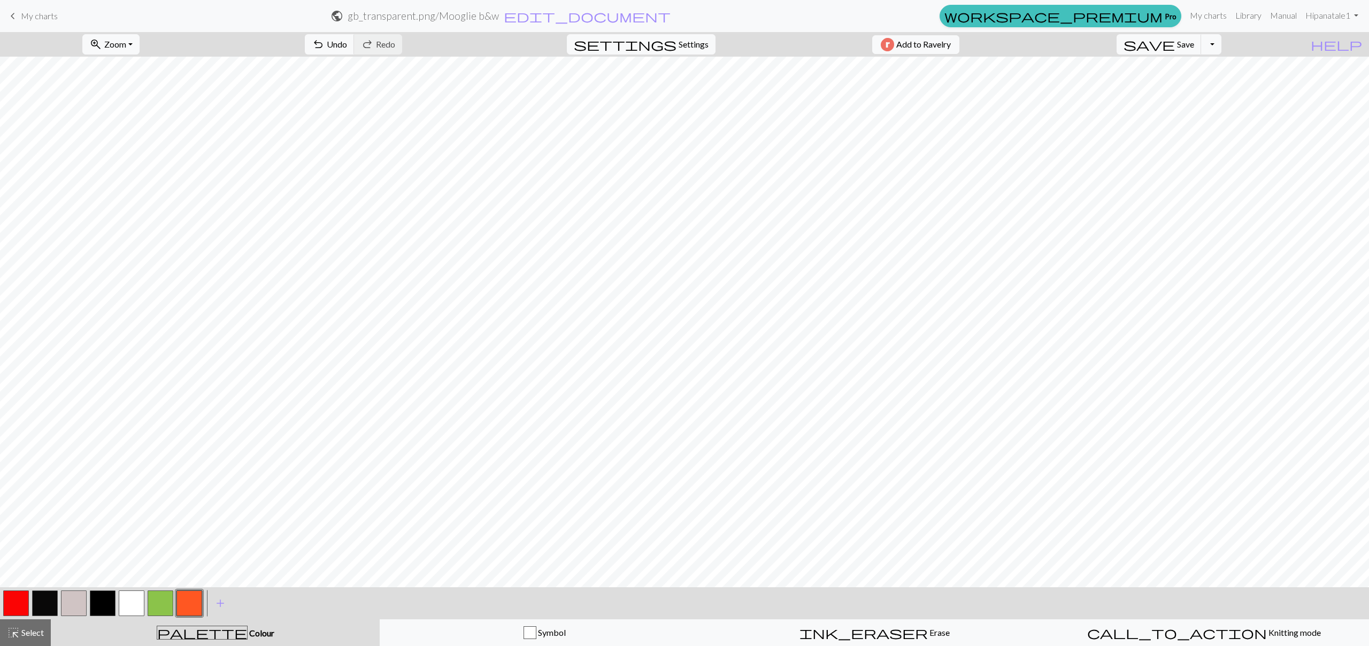
click at [228, 639] on div "palette Colour Colour" at bounding box center [215, 633] width 316 height 14
click at [176, 630] on div "palette Colour Colour" at bounding box center [215, 633] width 316 height 14
click at [460, 634] on div "Symbol" at bounding box center [545, 633] width 316 height 13
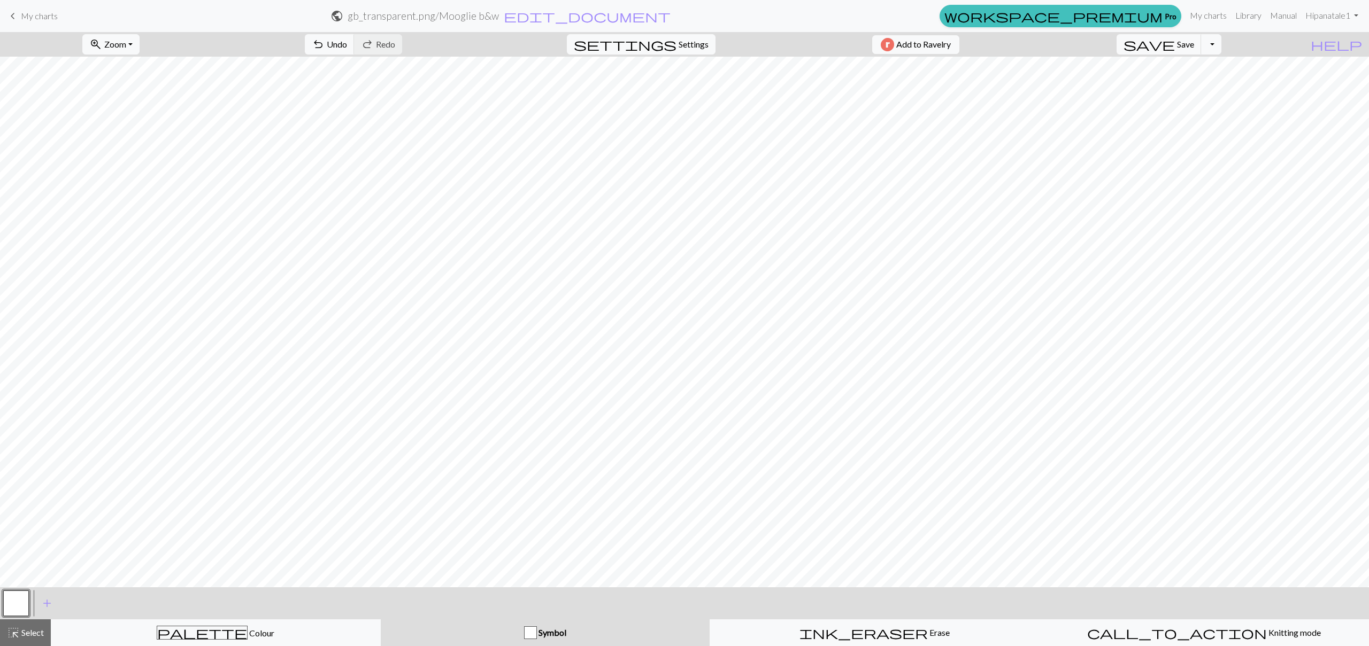
click at [9, 600] on button "button" at bounding box center [16, 604] width 26 height 26
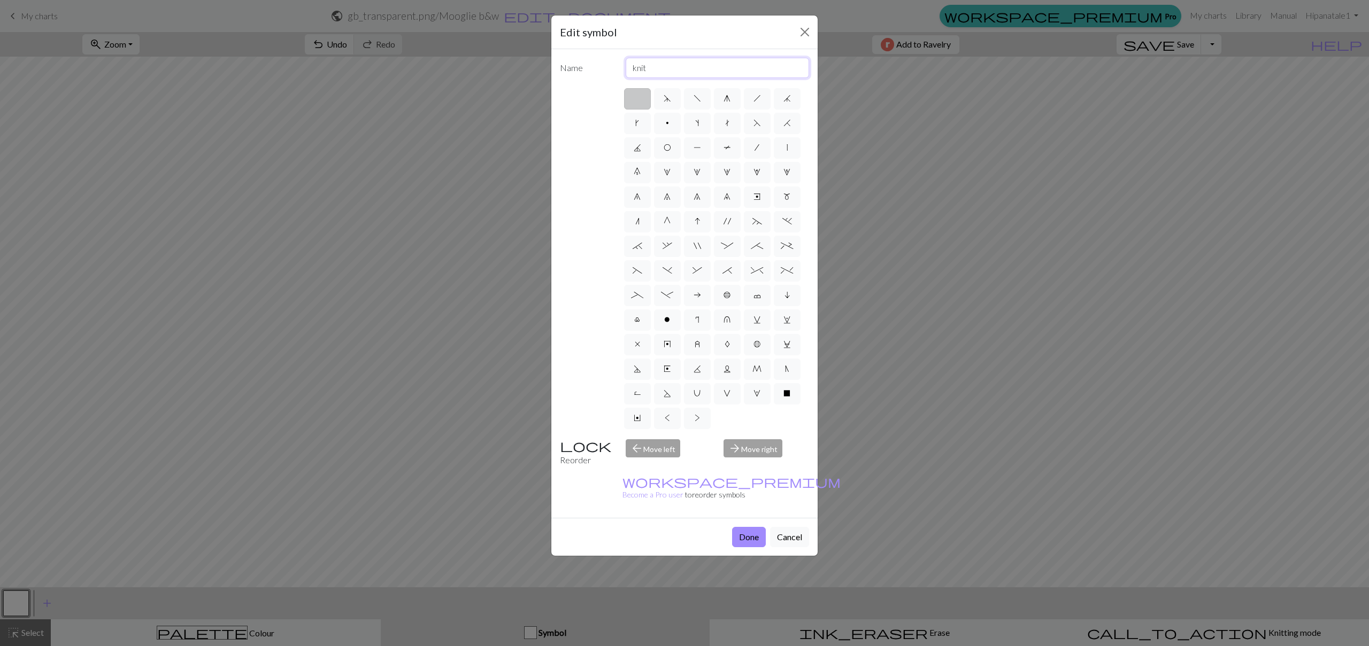
click at [694, 68] on input "knit" at bounding box center [718, 68] width 184 height 20
type input "knit white"
click at [755, 527] on button "Done" at bounding box center [749, 537] width 34 height 20
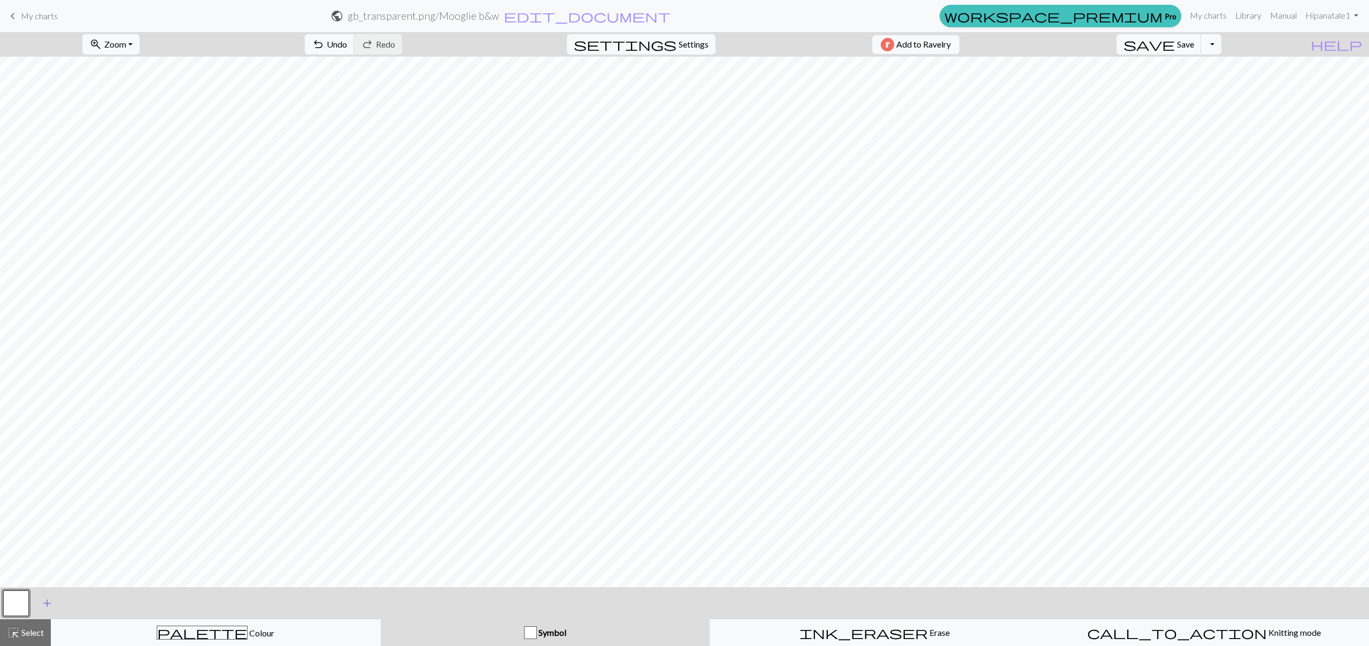
click at [52, 610] on span "add" at bounding box center [47, 603] width 13 height 15
click at [45, 606] on button "button" at bounding box center [45, 604] width 26 height 26
click at [73, 606] on span "add" at bounding box center [76, 603] width 13 height 15
click at [47, 607] on button "button" at bounding box center [45, 604] width 26 height 26
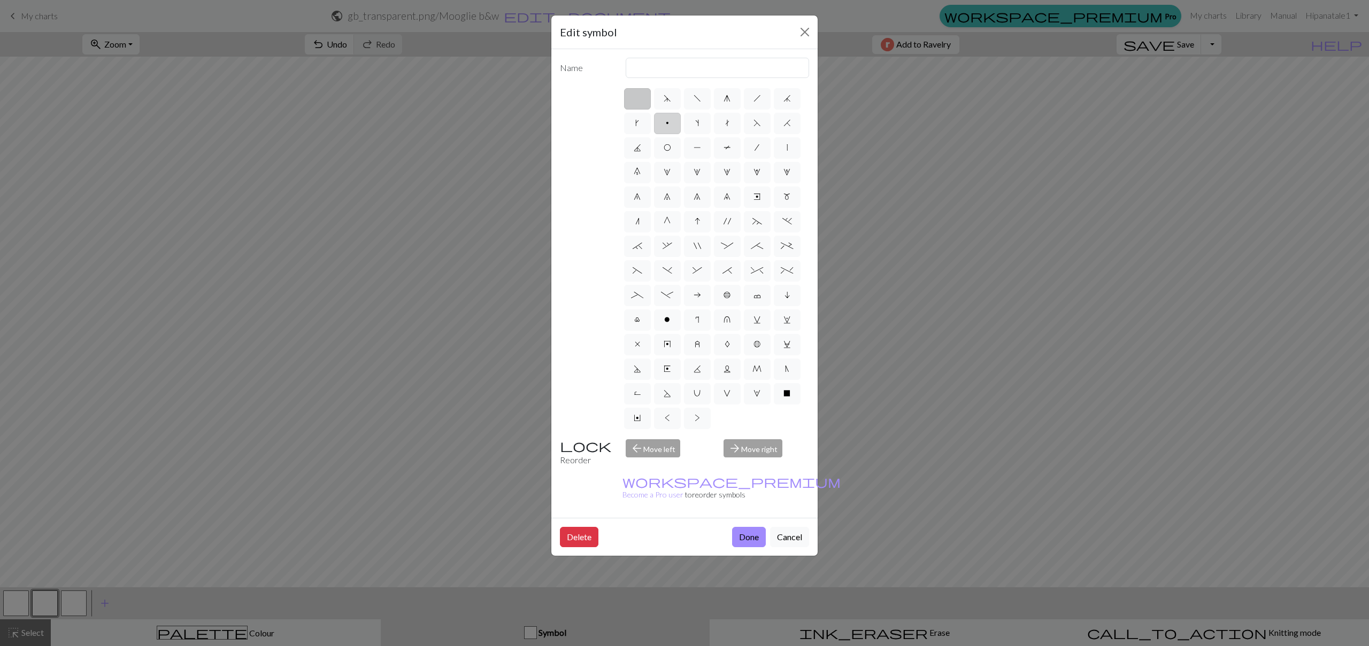
click at [668, 120] on label "p" at bounding box center [667, 123] width 27 height 21
click at [668, 120] on input "p" at bounding box center [669, 120] width 7 height 7
radio input "true"
click at [660, 70] on input "purl" at bounding box center [718, 68] width 184 height 20
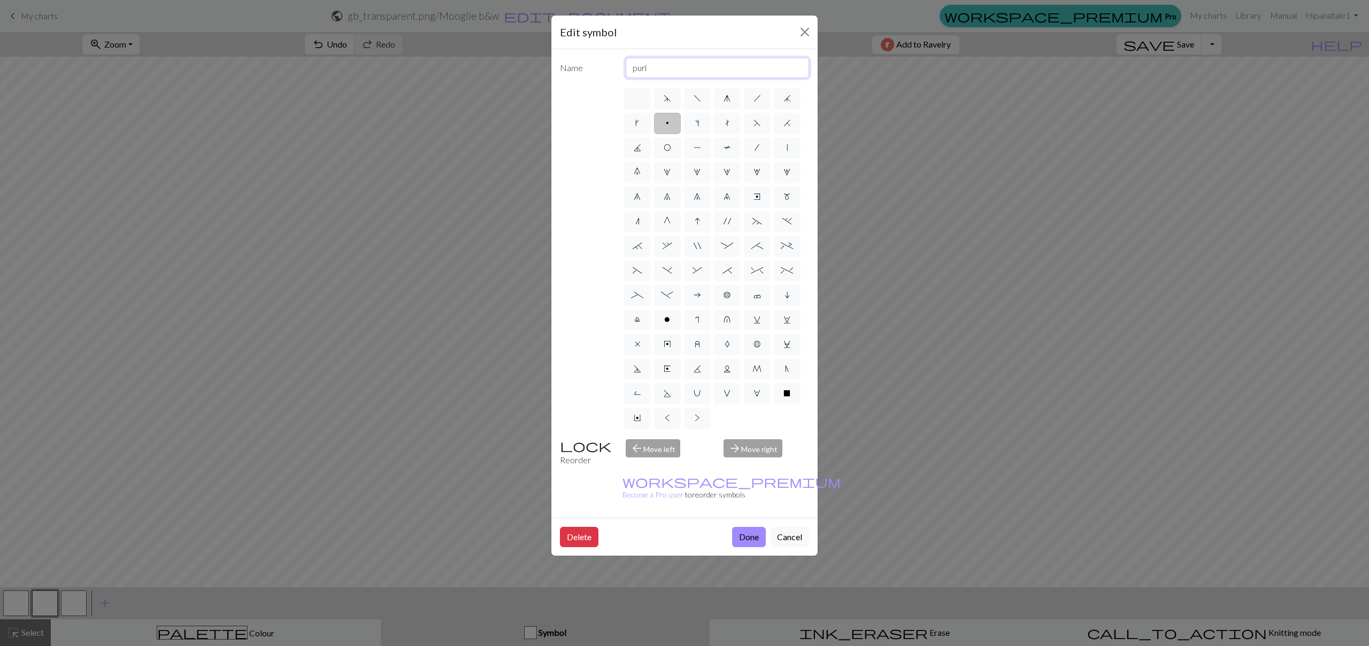
click at [660, 70] on input "purl" at bounding box center [718, 68] width 184 height 20
type input "knit red"
click at [757, 527] on button "Done" at bounding box center [749, 537] width 34 height 20
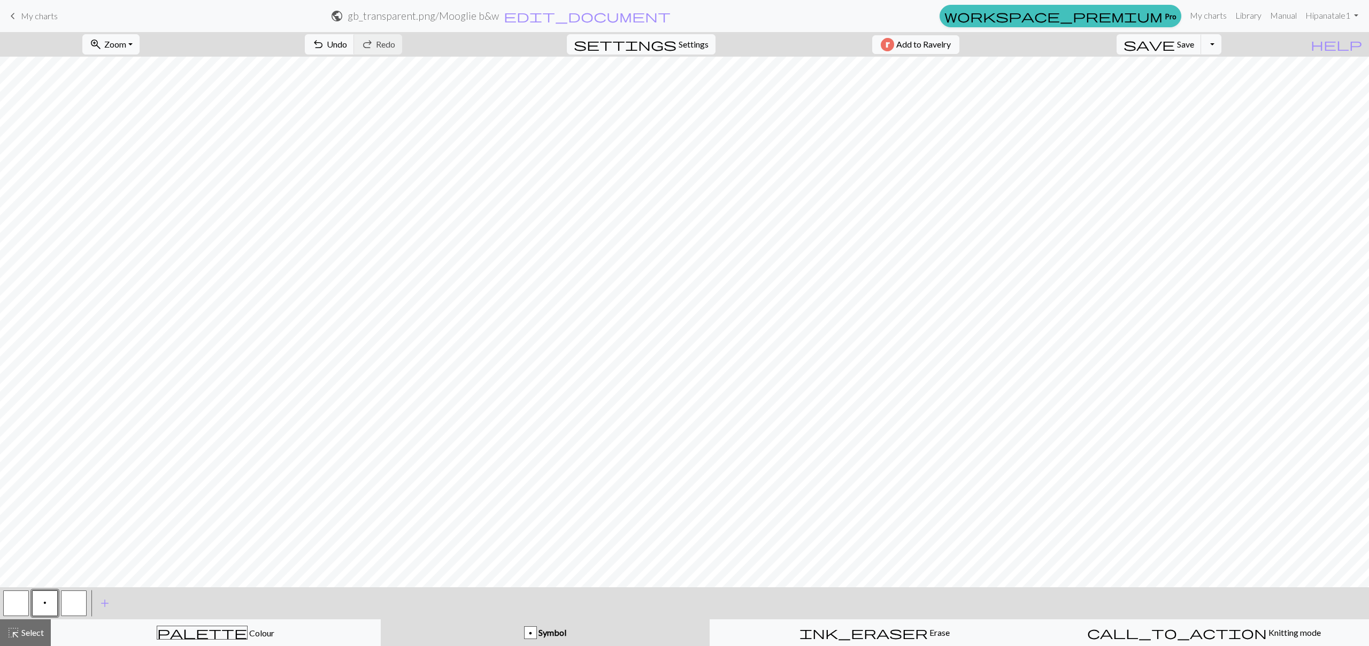
click at [79, 604] on button "button" at bounding box center [74, 604] width 26 height 26
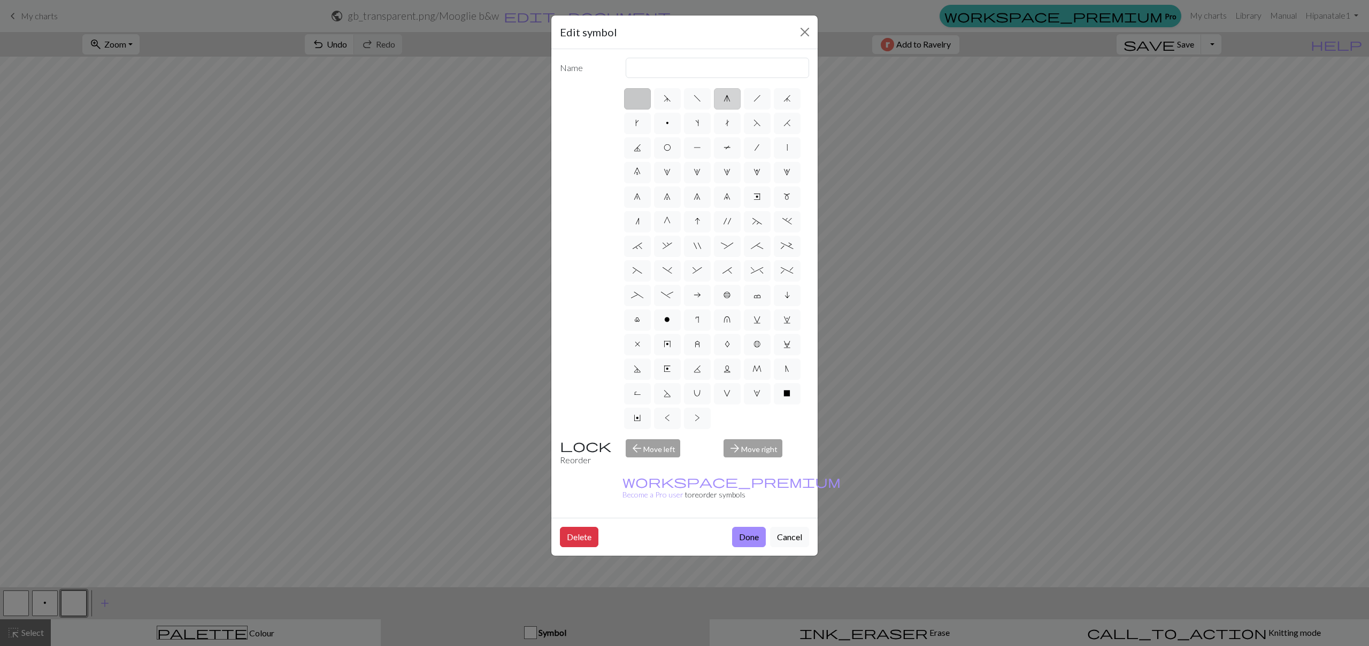
click at [721, 103] on label "g" at bounding box center [727, 98] width 27 height 21
click at [723, 99] on input "g" at bounding box center [726, 95] width 7 height 7
radio input "true"
click at [689, 68] on input "sk2p" at bounding box center [718, 68] width 184 height 20
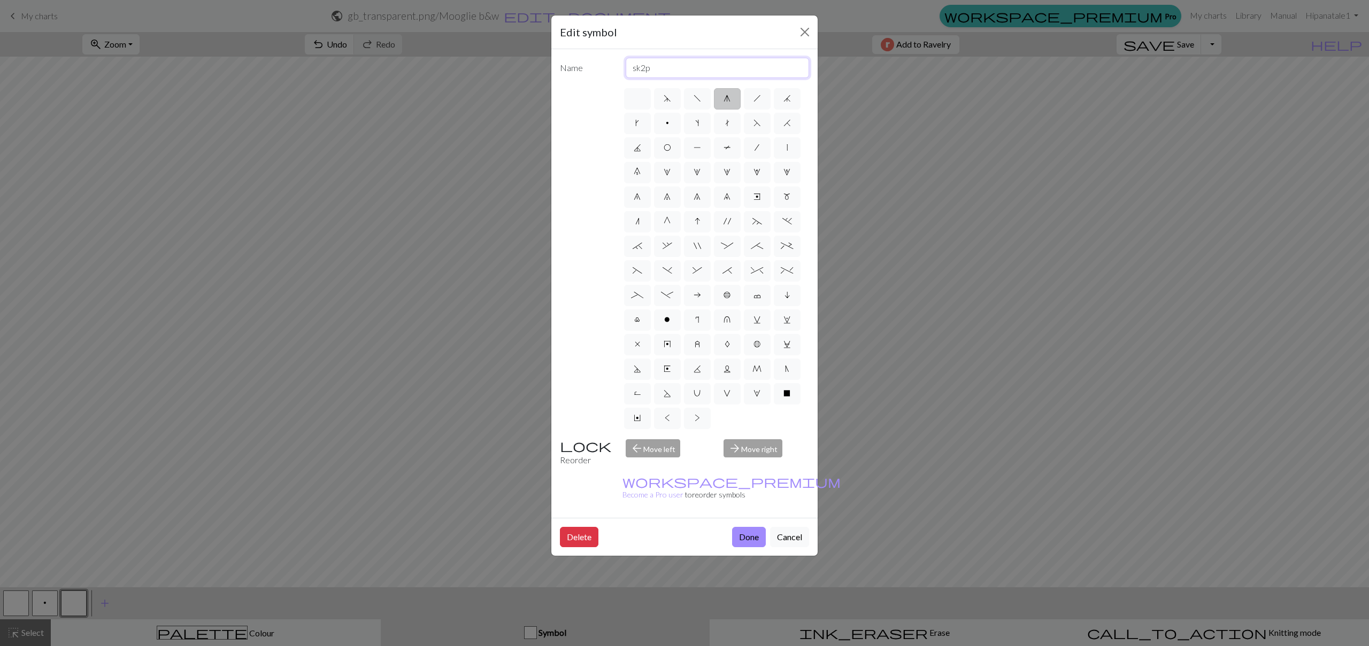
click at [689, 68] on input "sk2p" at bounding box center [718, 68] width 184 height 20
type input "knit black"
click at [748, 527] on button "Done" at bounding box center [749, 537] width 34 height 20
